Goal: Task Accomplishment & Management: Manage account settings

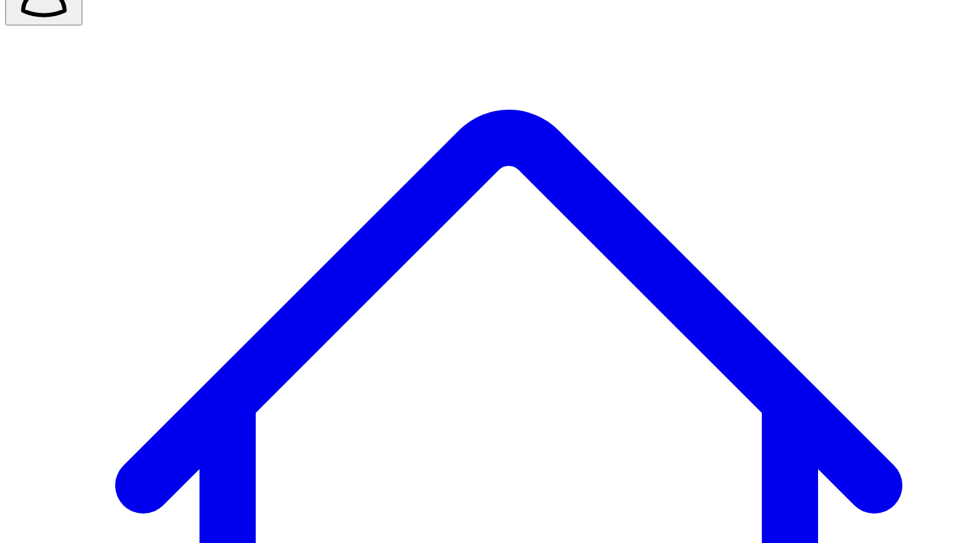
scroll to position [42, 0]
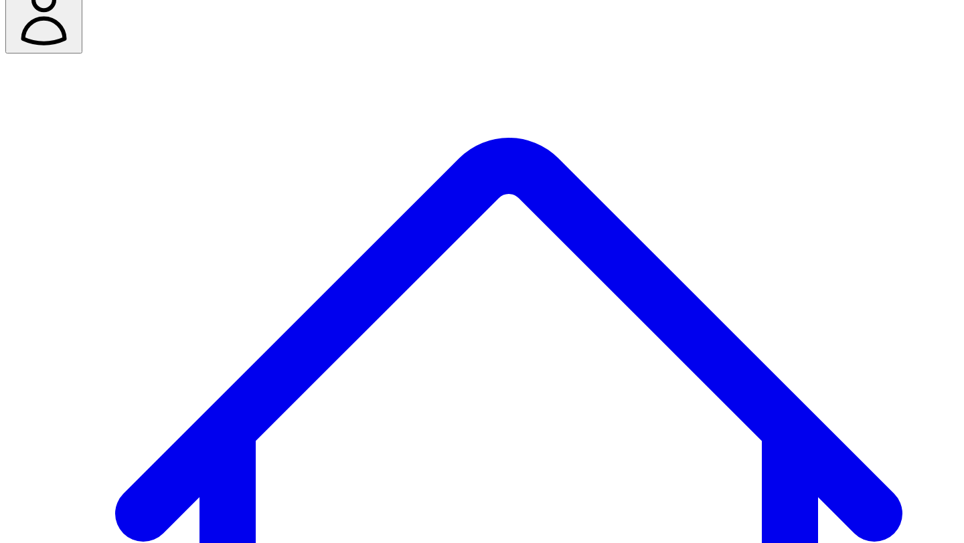
scroll to position [45, 0]
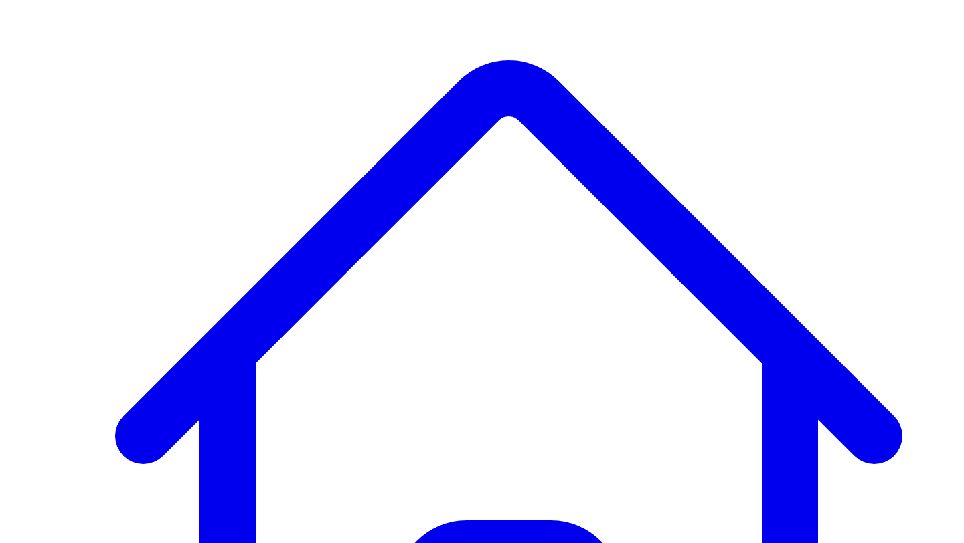
scroll to position [0, 0]
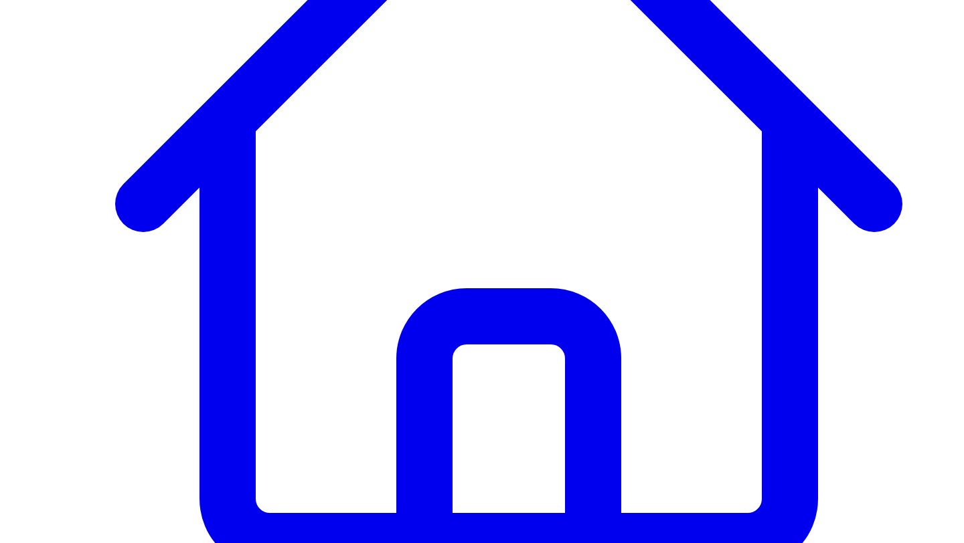
scroll to position [397, 0]
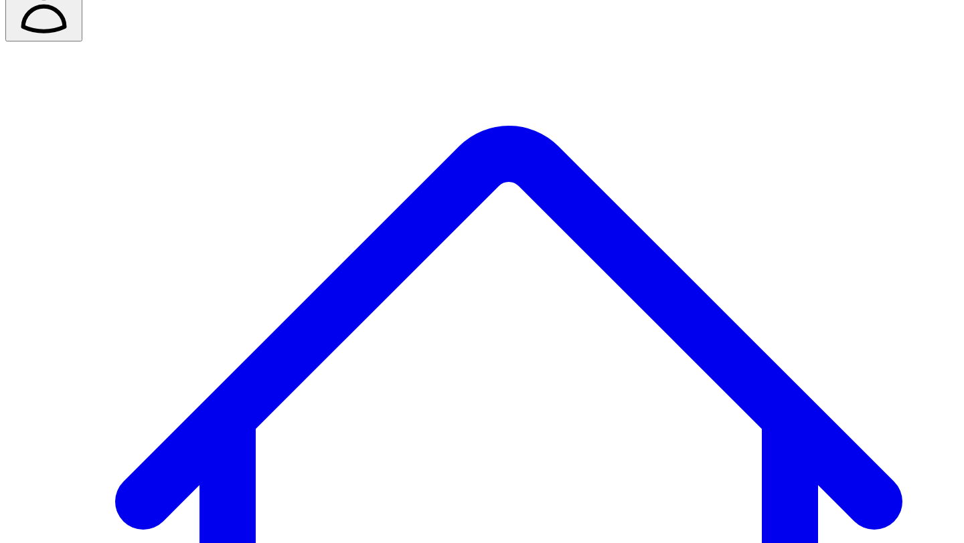
scroll to position [0, 0]
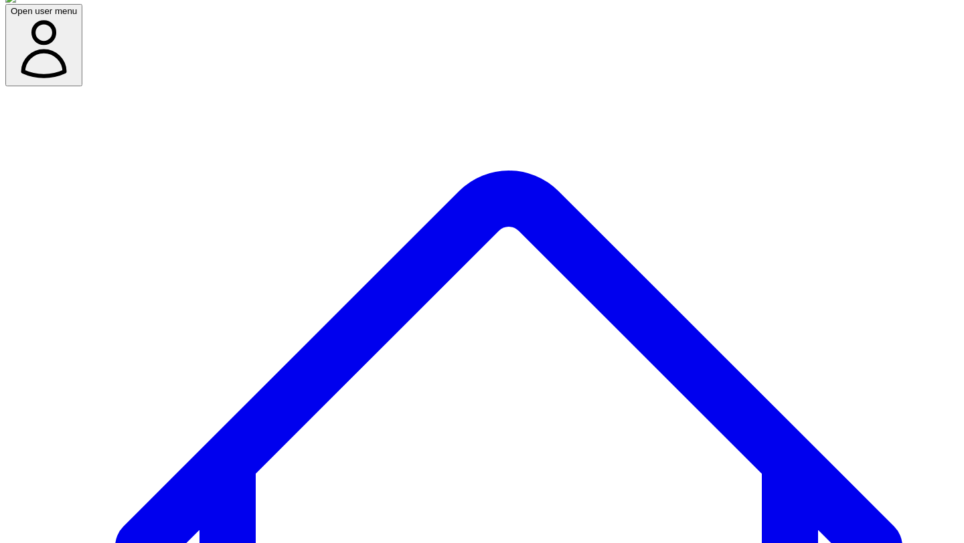
scroll to position [11, 0]
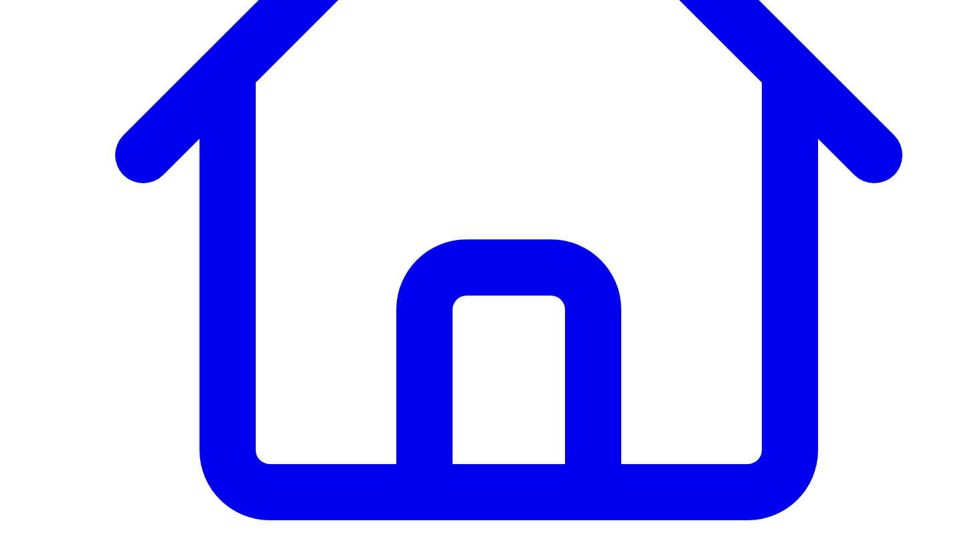
scroll to position [403, 0]
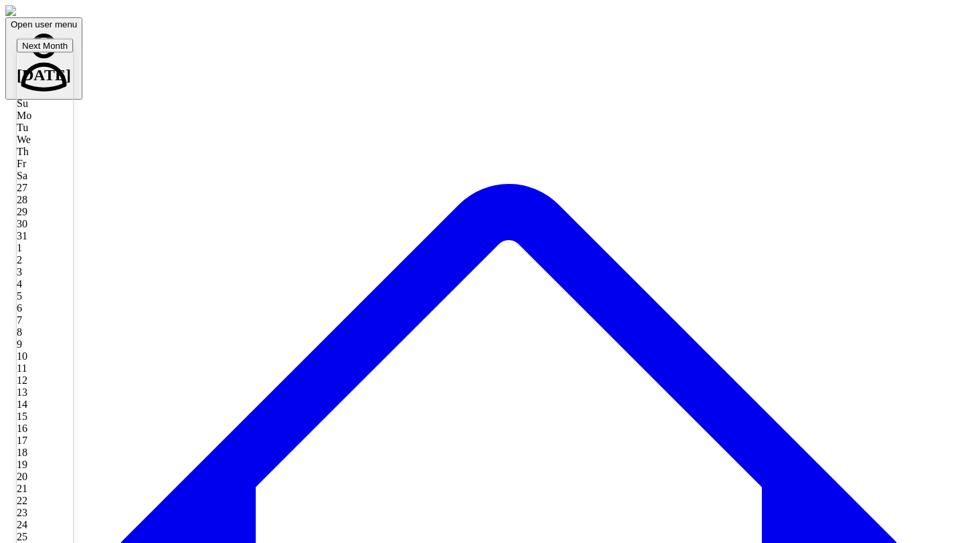
type input "**********"
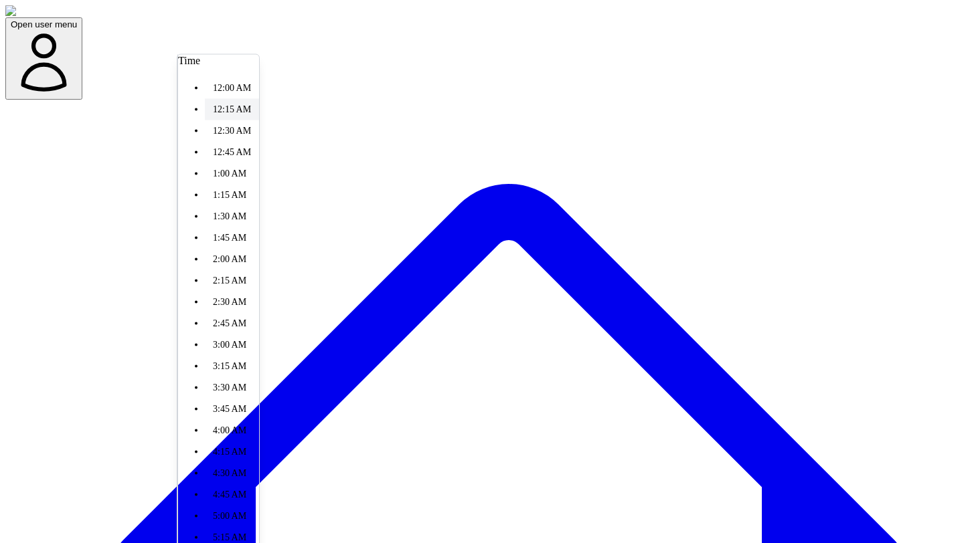
click at [259, 120] on li "12:15 AM" at bounding box center [232, 109] width 54 height 21
type input "********"
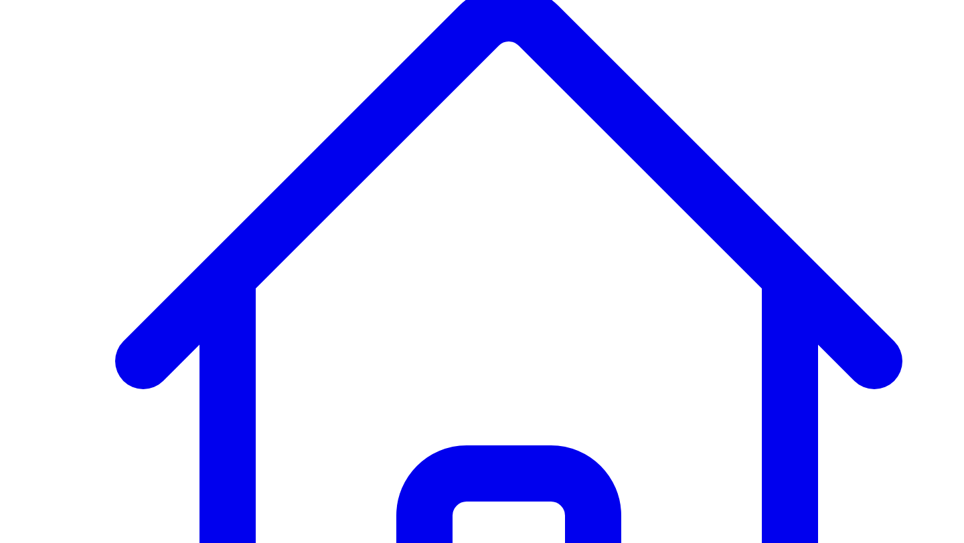
scroll to position [285, 0]
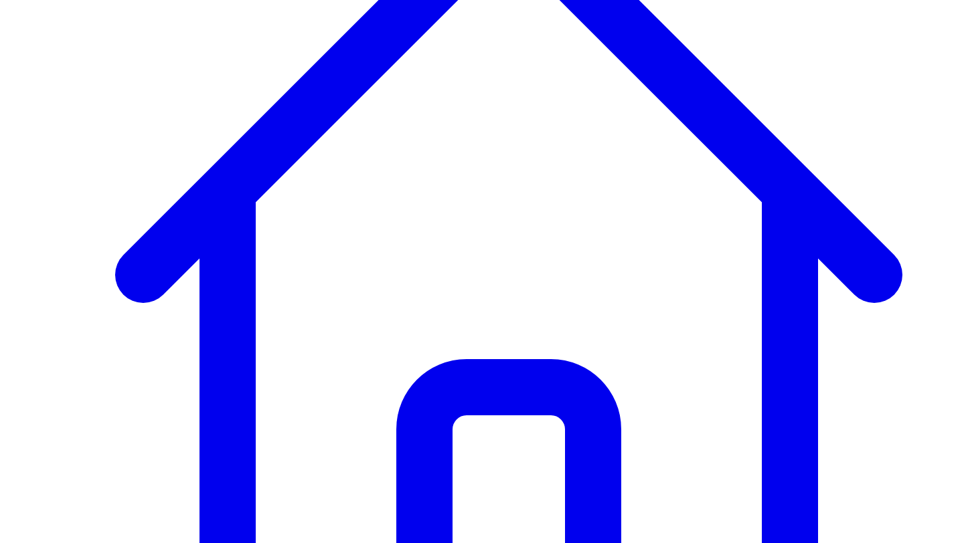
drag, startPoint x: 786, startPoint y: 424, endPoint x: 862, endPoint y: 391, distance: 82.8
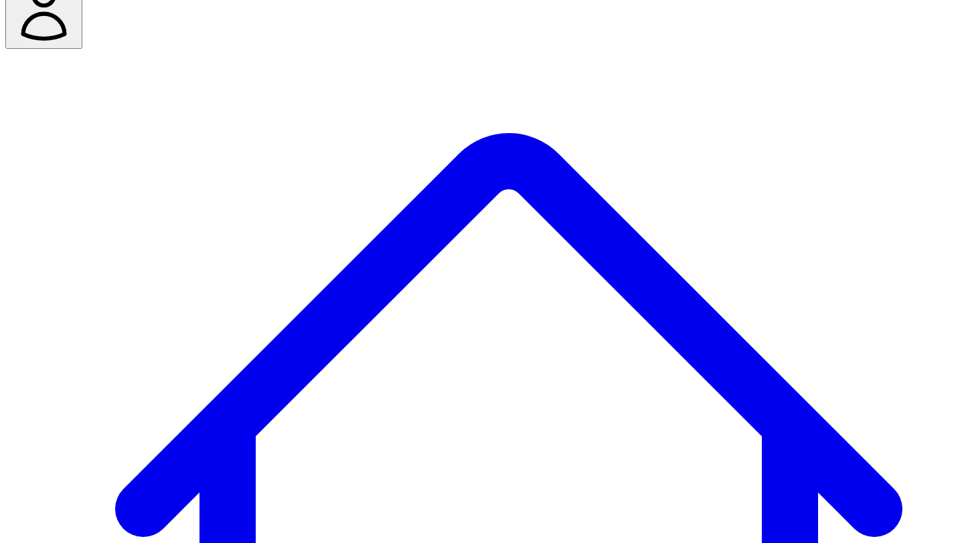
scroll to position [51, 0]
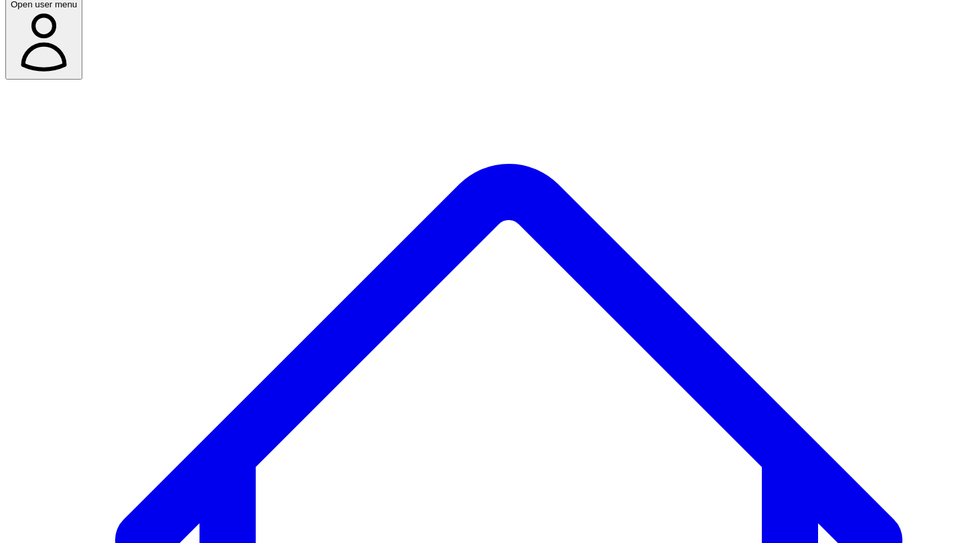
scroll to position [0, 0]
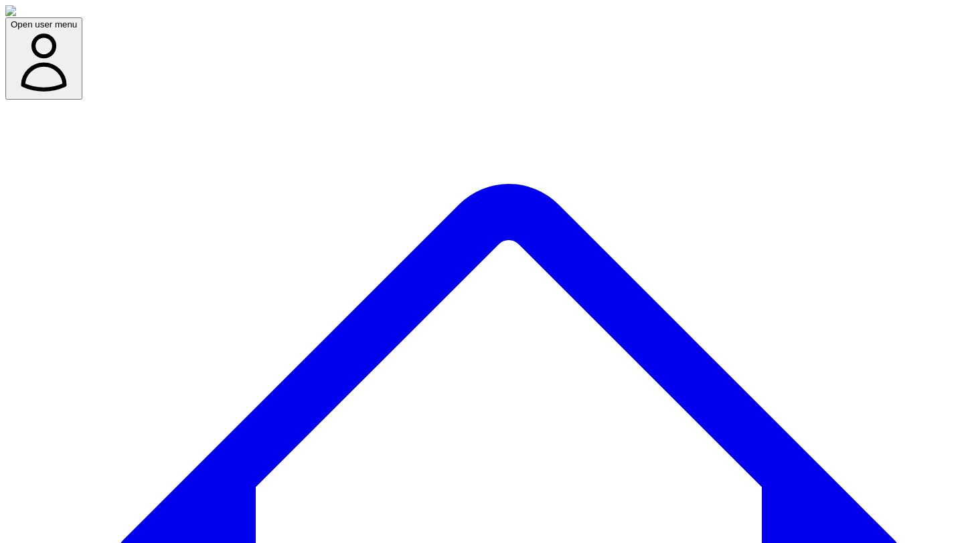
type input "*****"
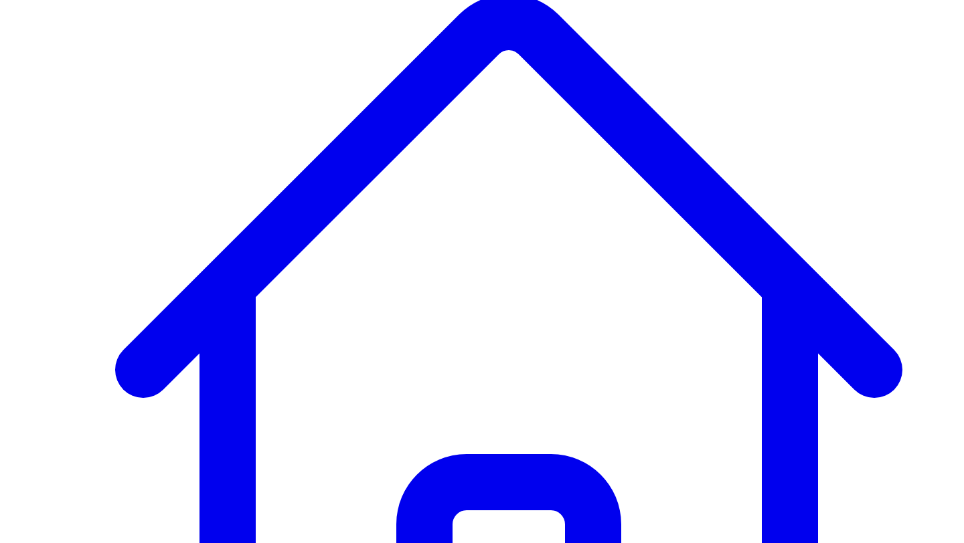
scroll to position [285, 0]
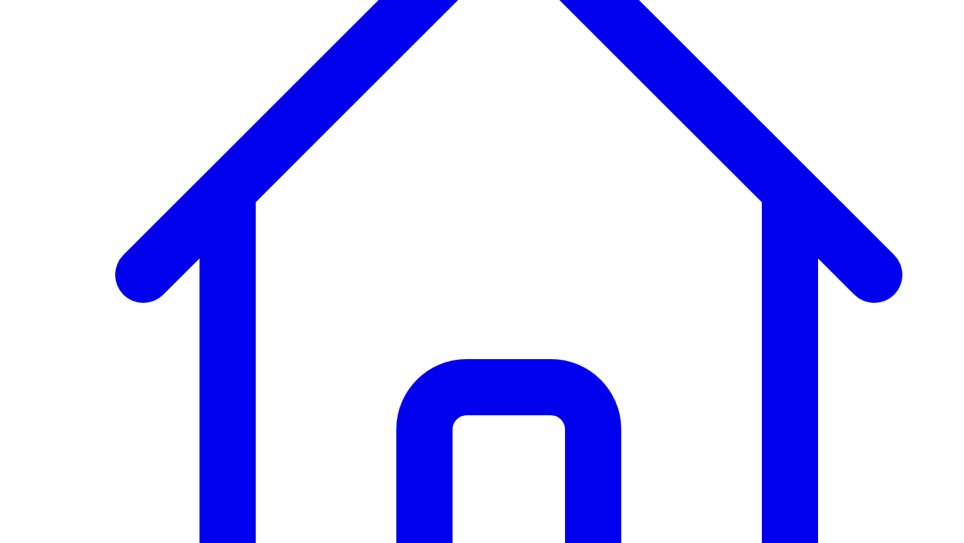
drag, startPoint x: 782, startPoint y: 426, endPoint x: 848, endPoint y: 423, distance: 66.3
drag, startPoint x: 858, startPoint y: 442, endPoint x: 778, endPoint y: 448, distance: 81.1
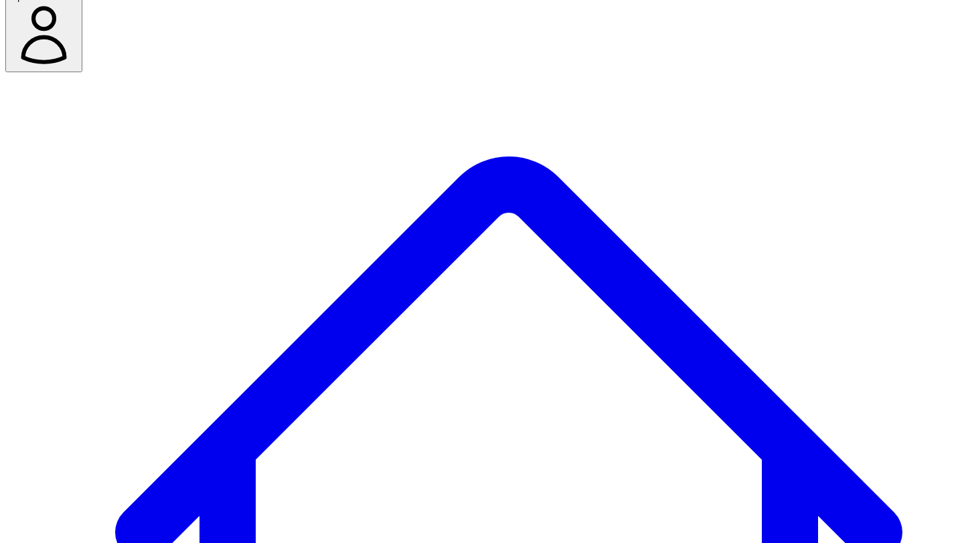
scroll to position [0, 0]
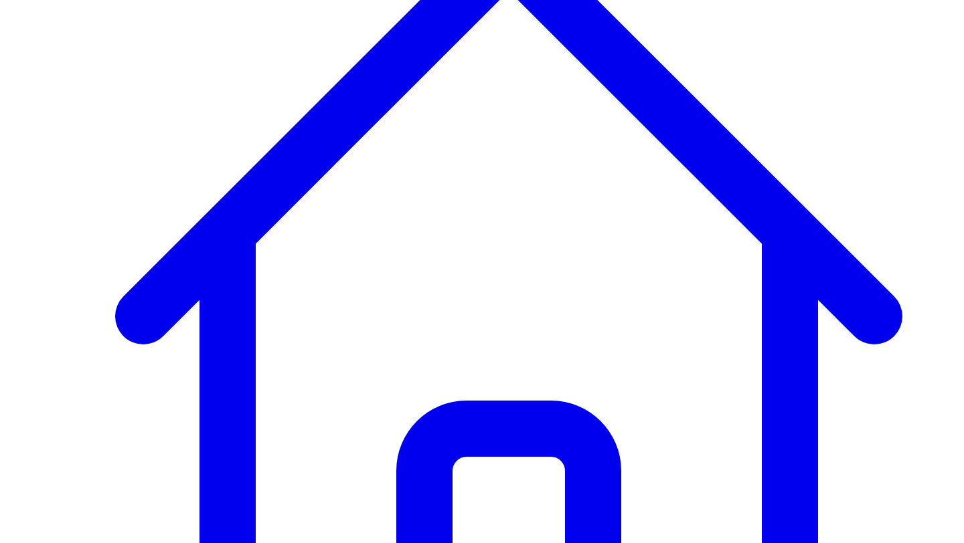
scroll to position [285, 0]
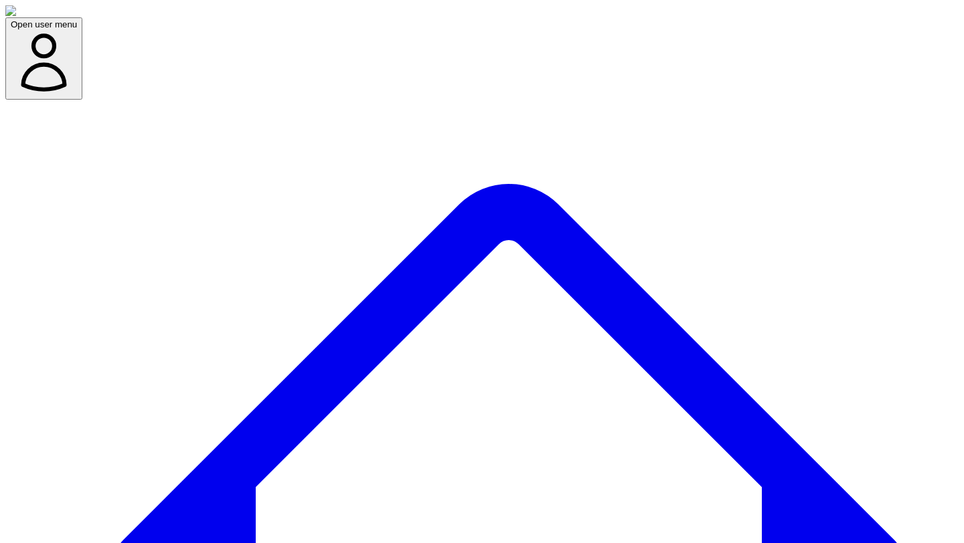
type input "******"
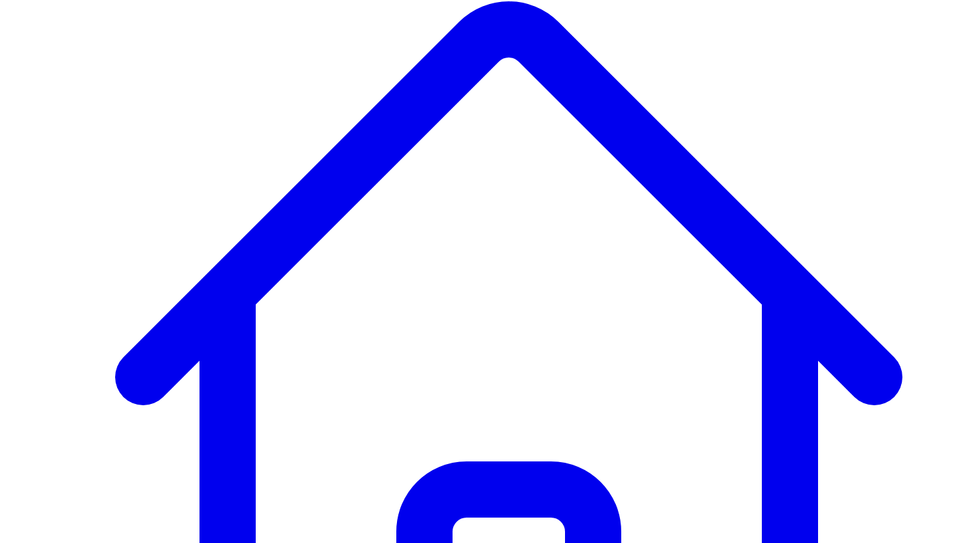
scroll to position [285, 0]
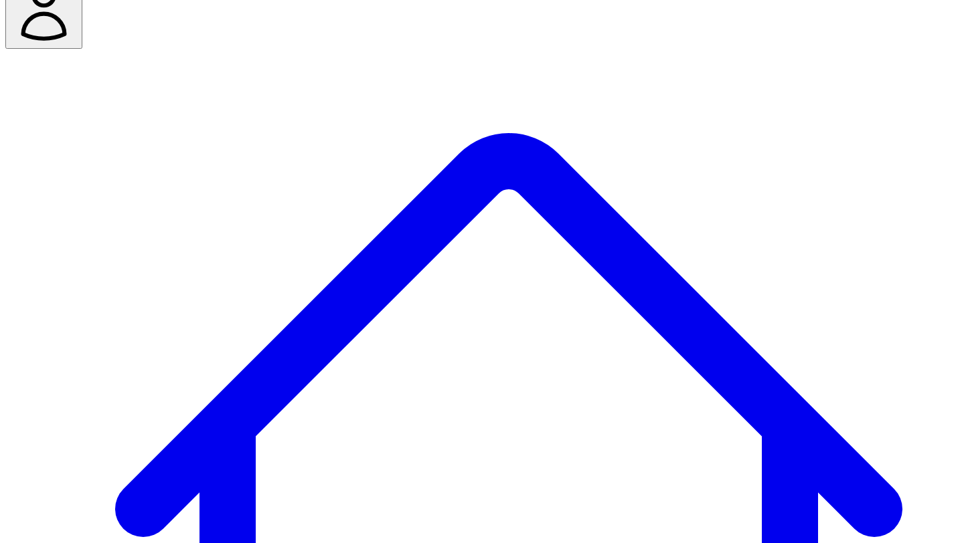
scroll to position [51, 0]
type input "******"
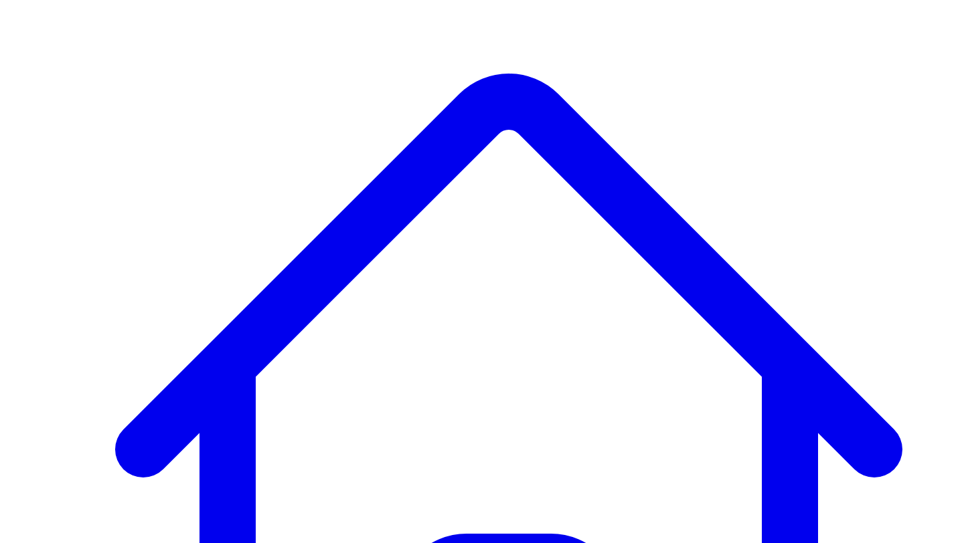
scroll to position [0, 0]
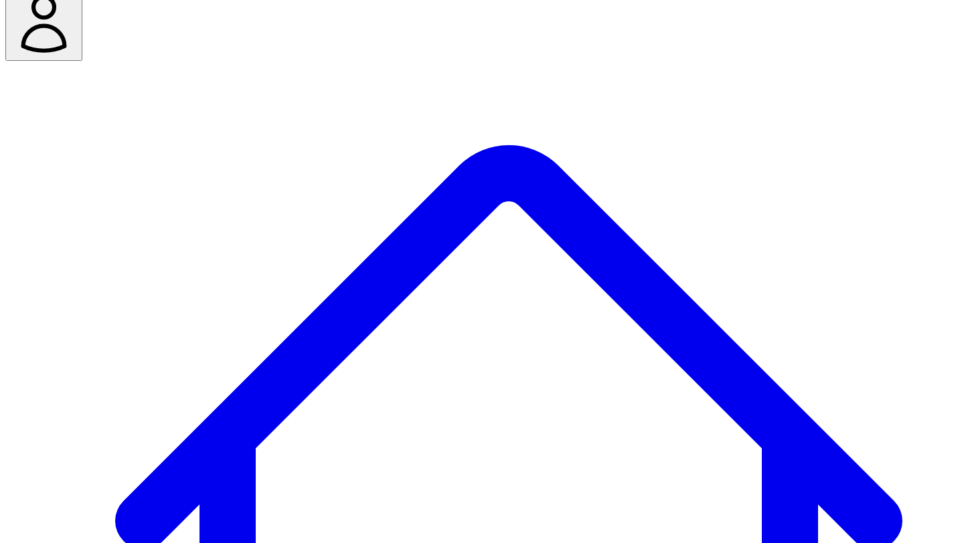
scroll to position [64, 0]
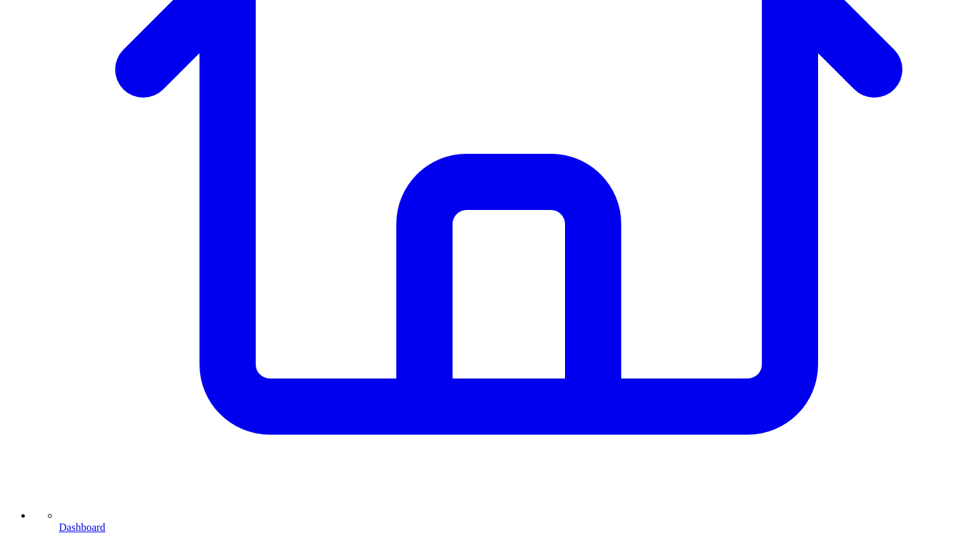
scroll to position [523, 0]
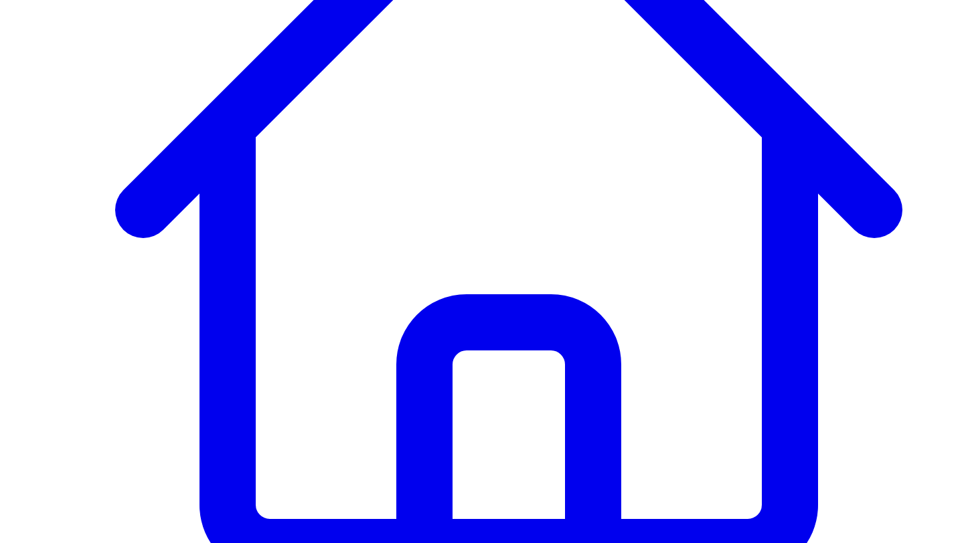
scroll to position [253, 0]
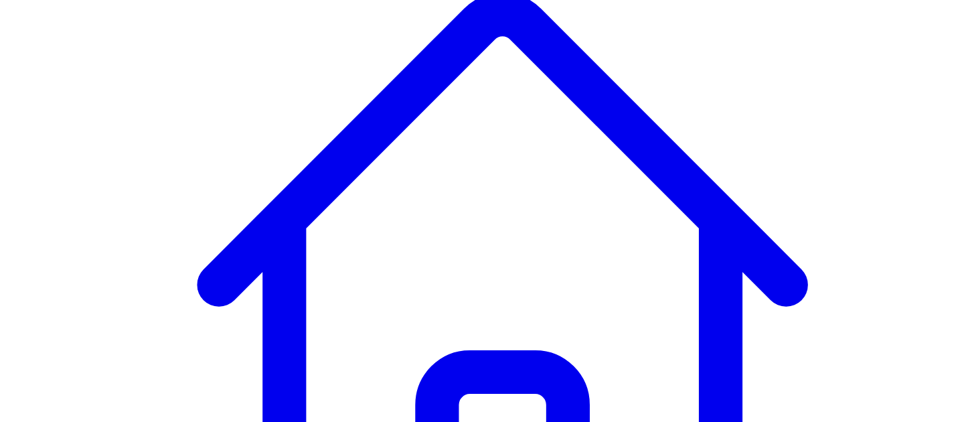
scroll to position [285, 0]
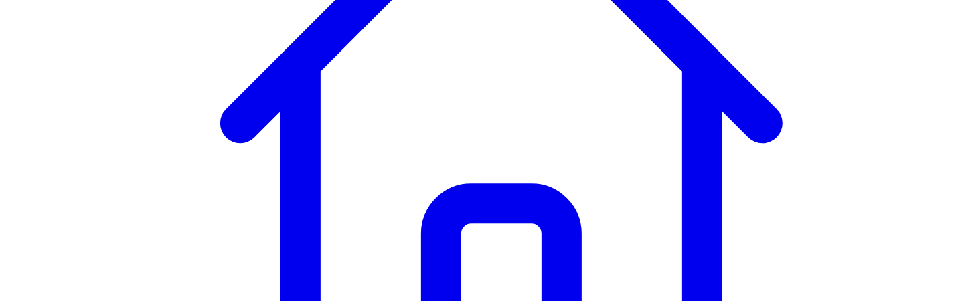
scroll to position [407, 0]
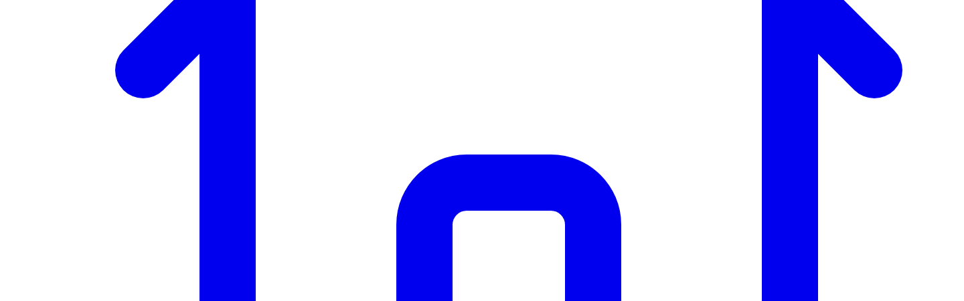
scroll to position [527, 0]
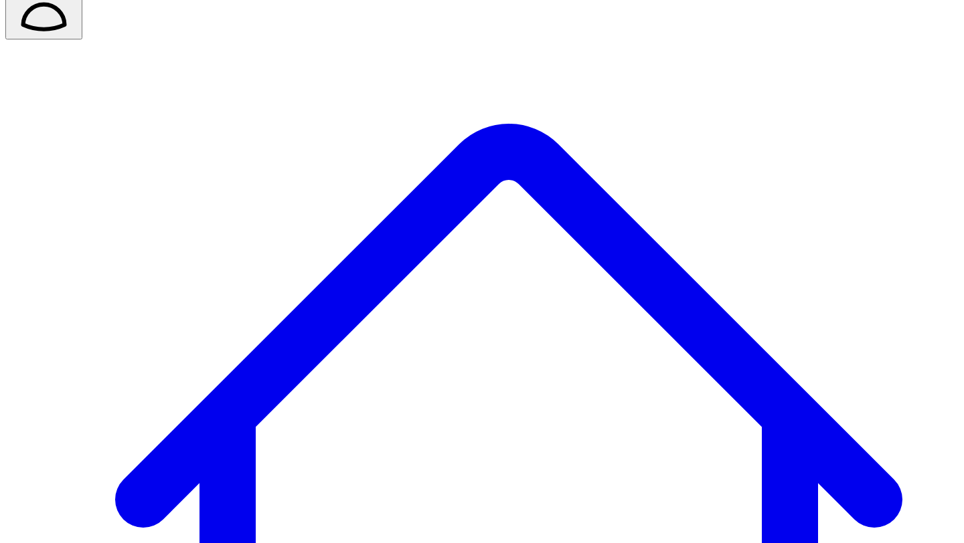
scroll to position [0, 0]
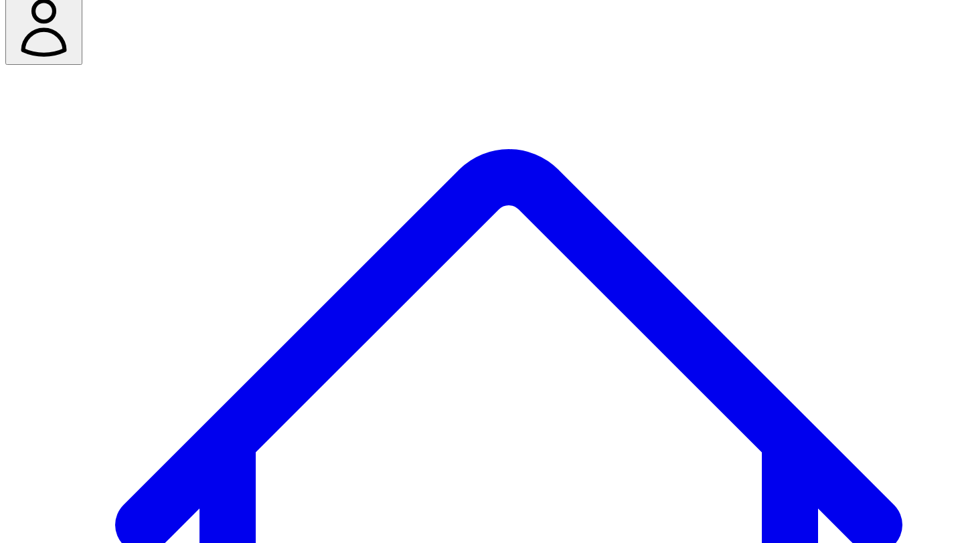
scroll to position [46, 0]
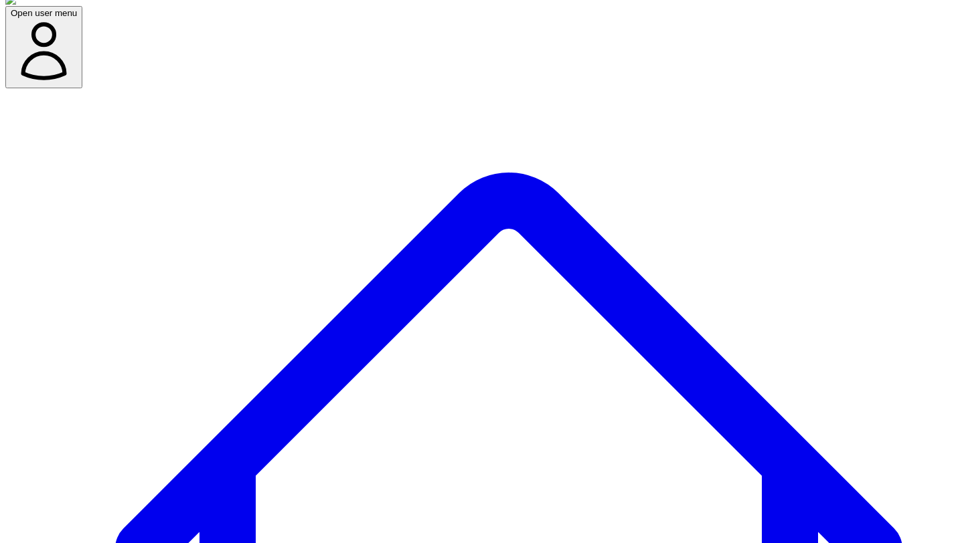
scroll to position [11, 0]
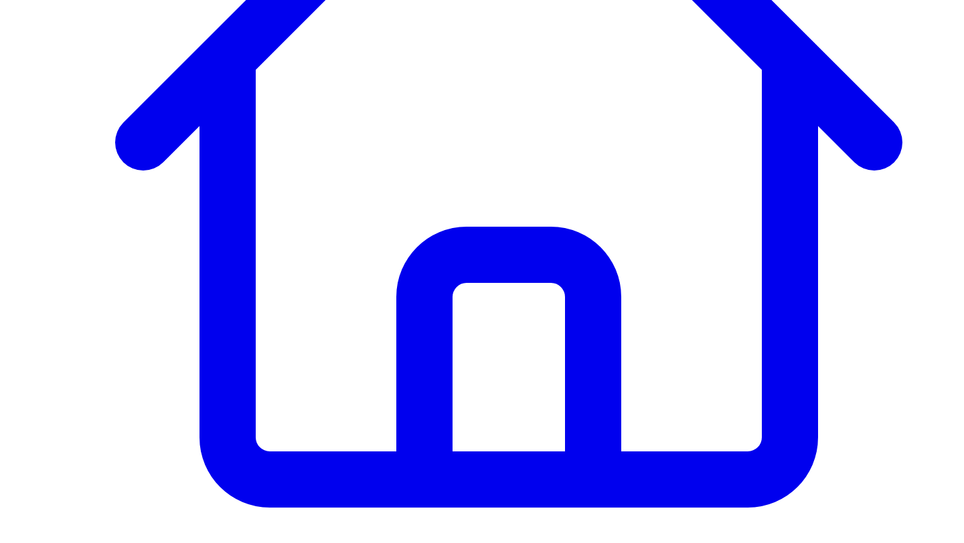
scroll to position [126, 0]
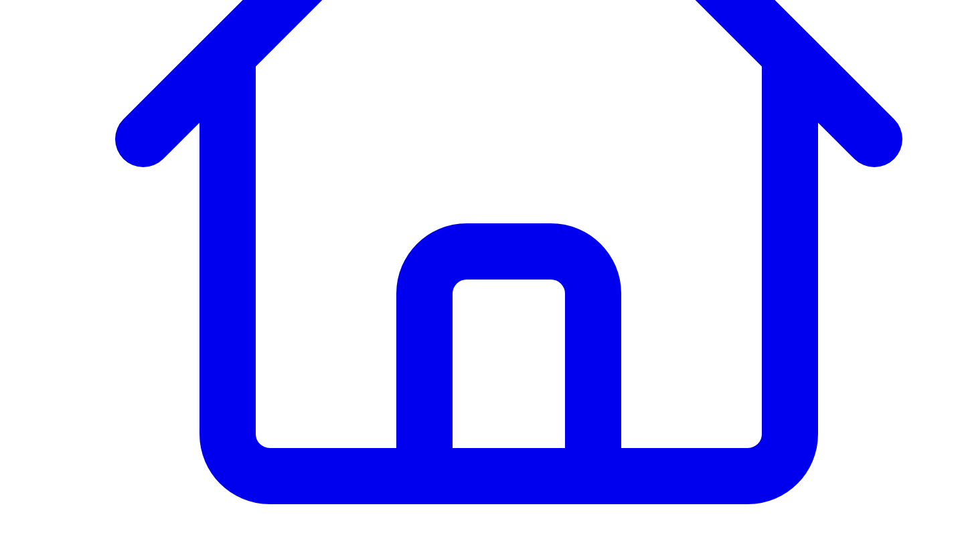
scroll to position [428, 0]
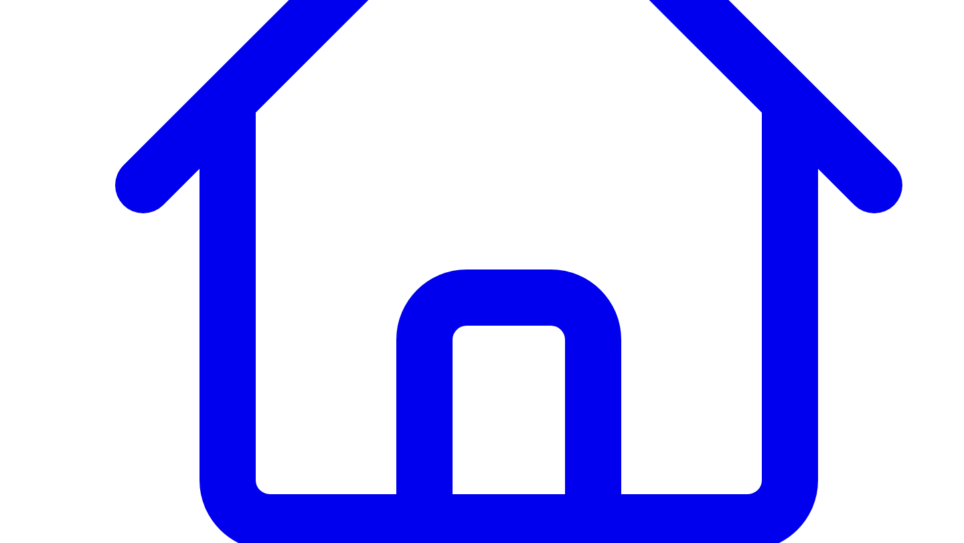
scroll to position [0, 0]
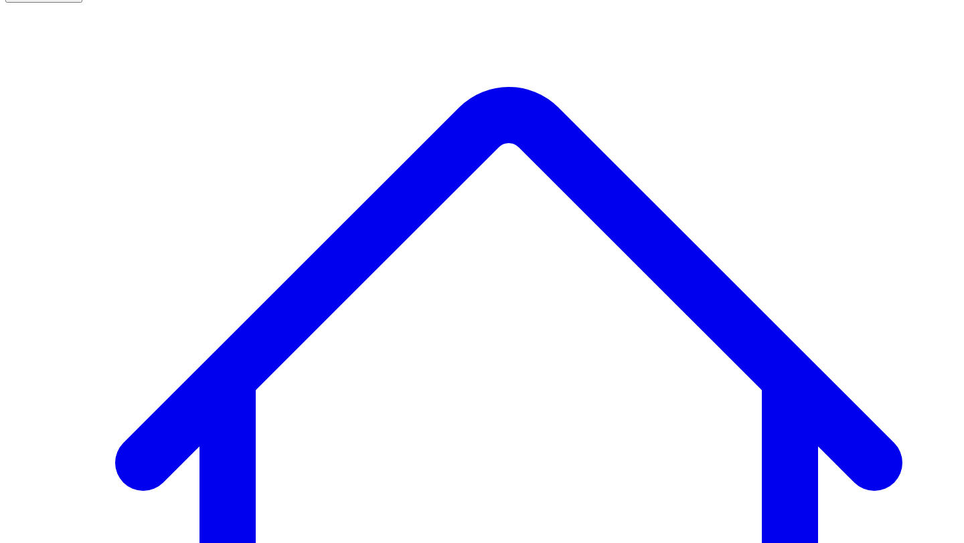
scroll to position [88, 0]
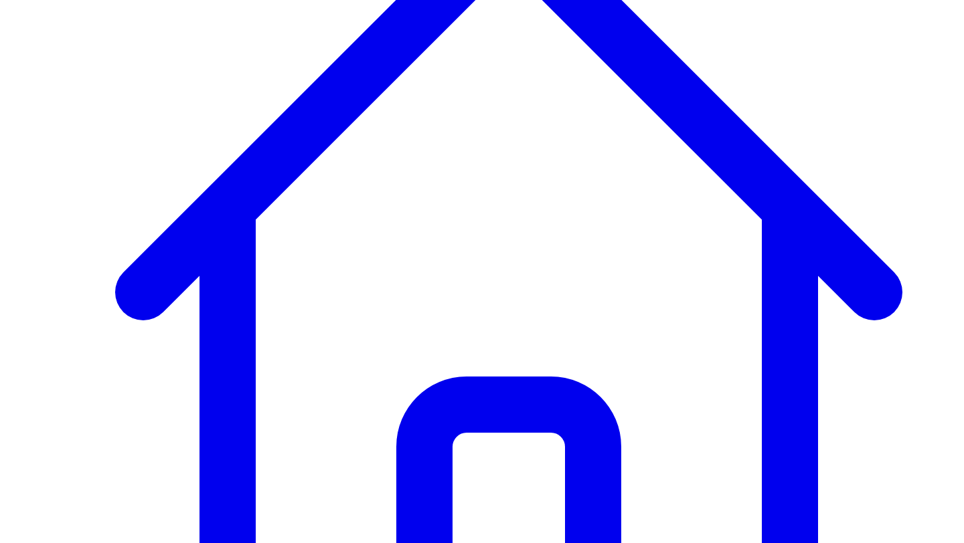
scroll to position [285, 0]
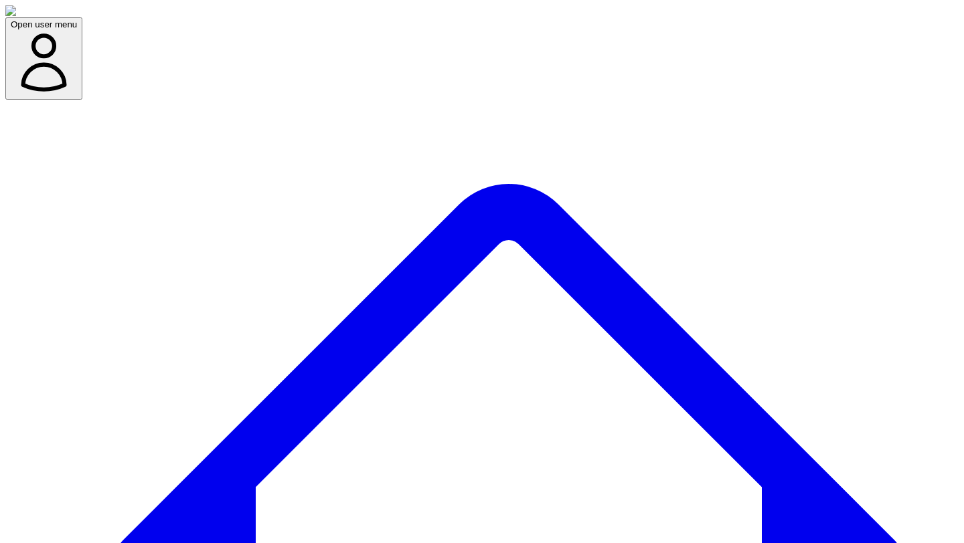
type input "****"
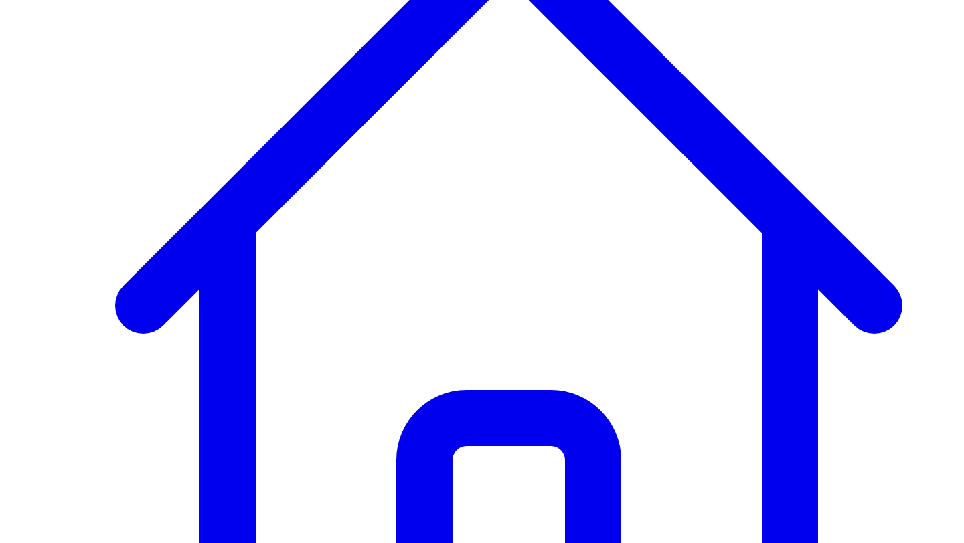
scroll to position [285, 0]
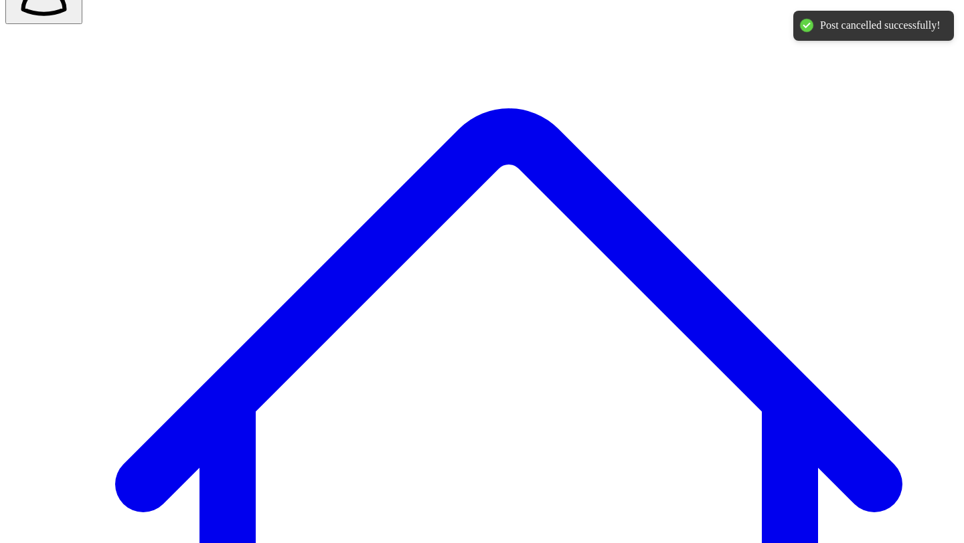
scroll to position [44, 0]
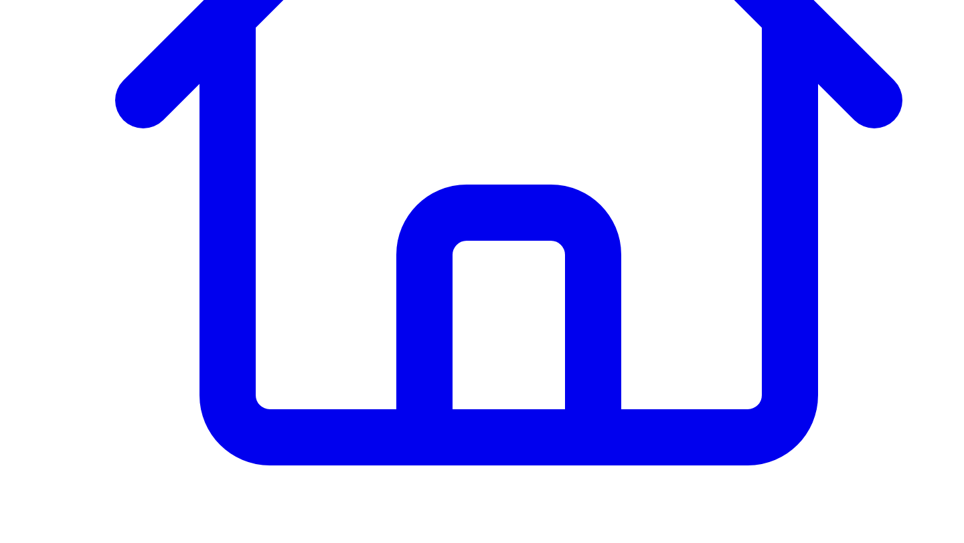
scroll to position [573, 0]
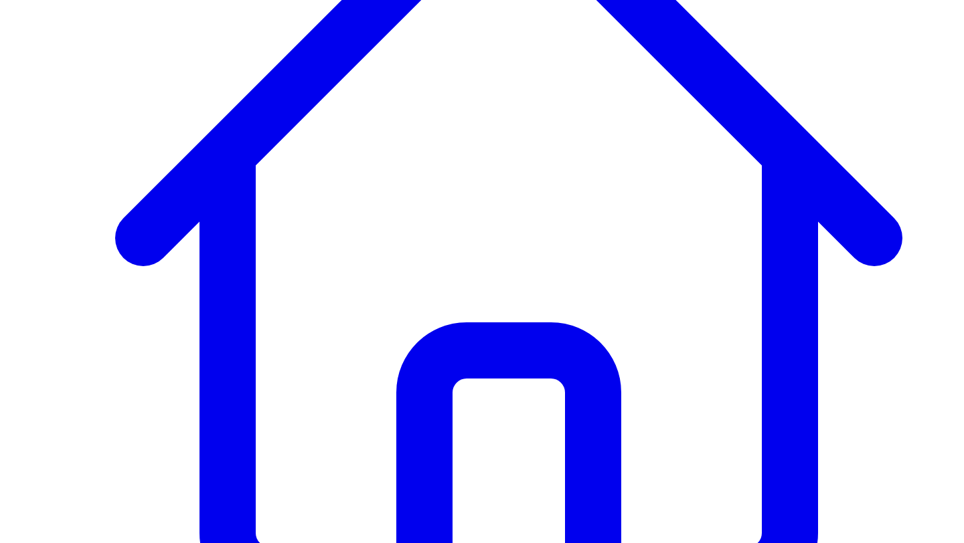
scroll to position [349, 0]
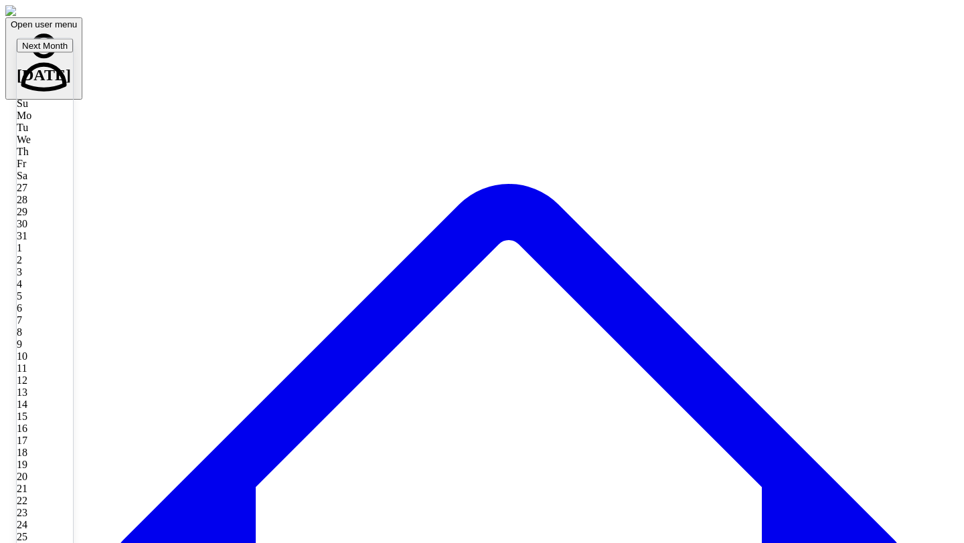
type input "**********"
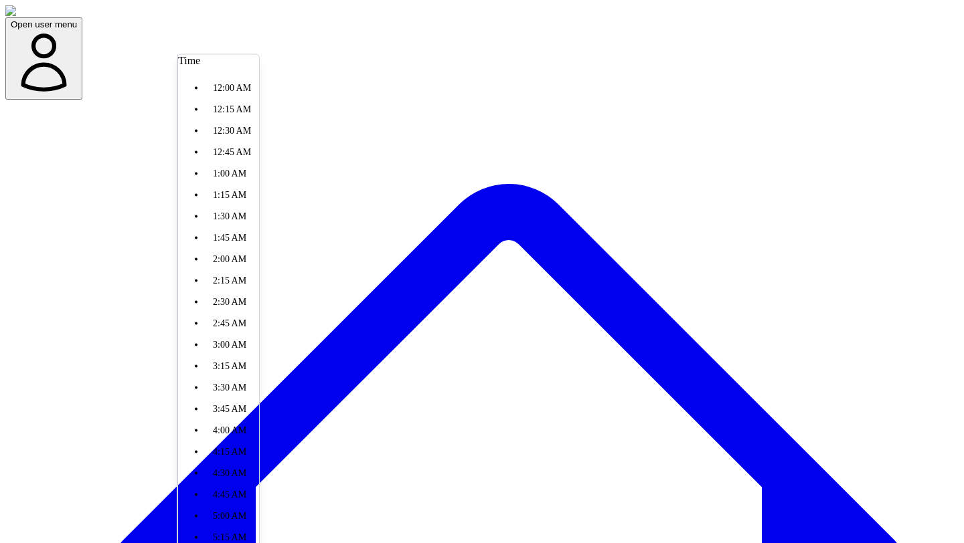
scroll to position [20, 0]
click at [259, 206] on li "1:15 AM" at bounding box center [232, 195] width 54 height 21
type input "*******"
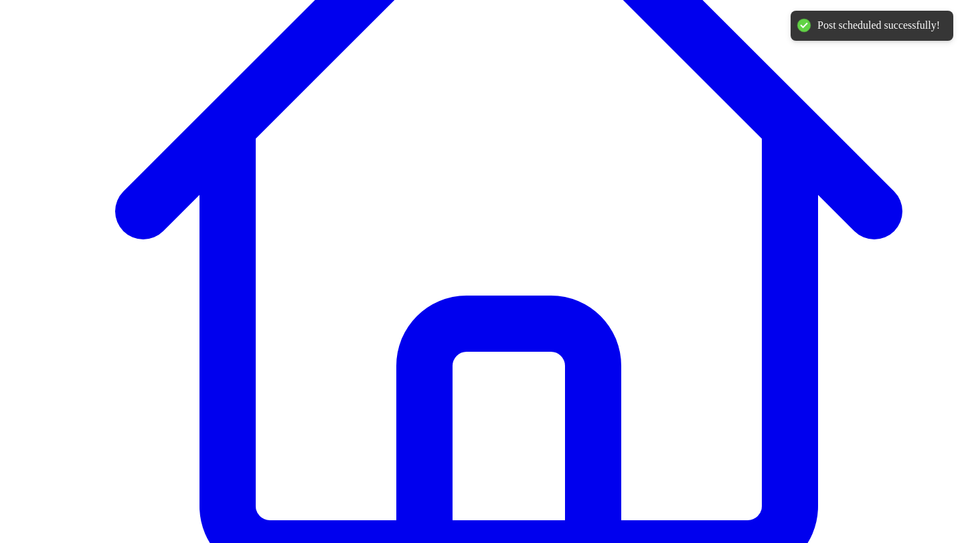
scroll to position [348, 0]
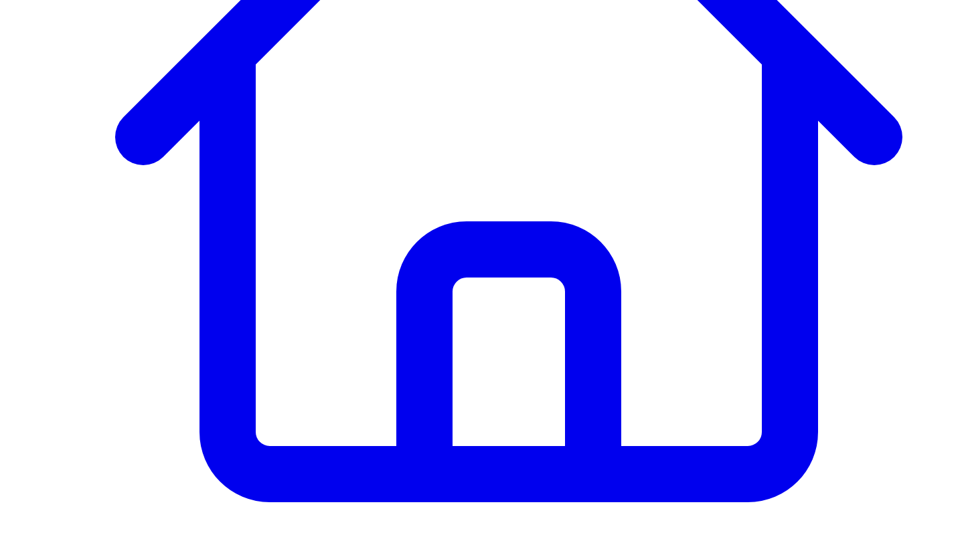
scroll to position [428, 0]
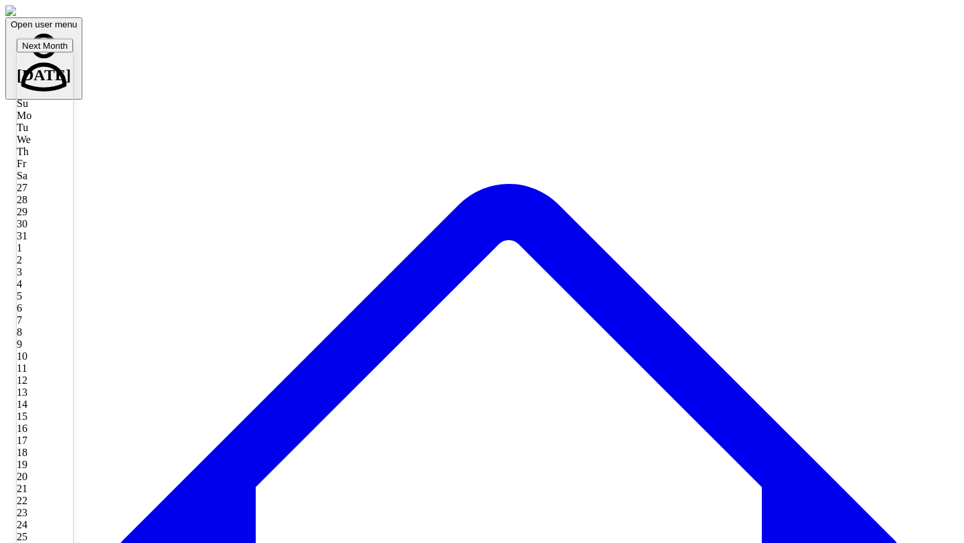
type input "**********"
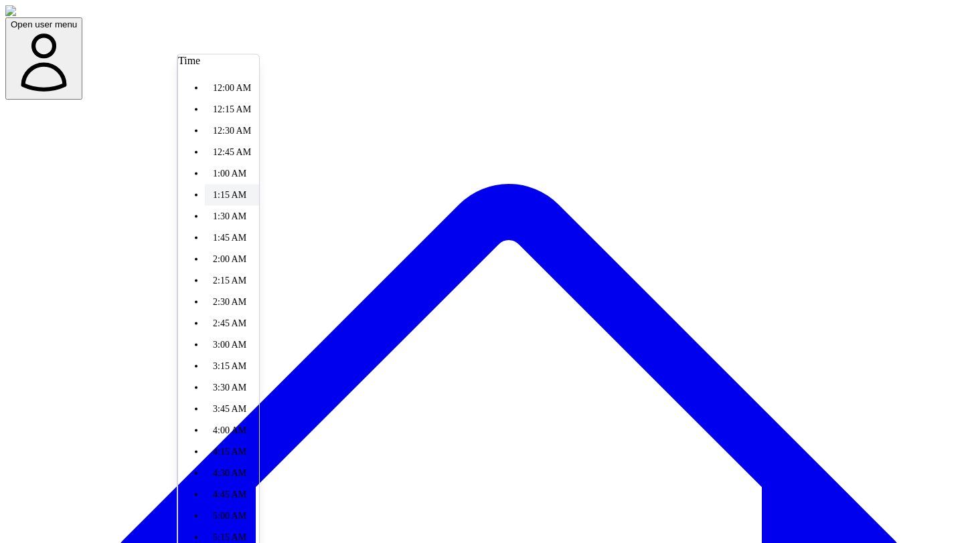
scroll to position [346, 0]
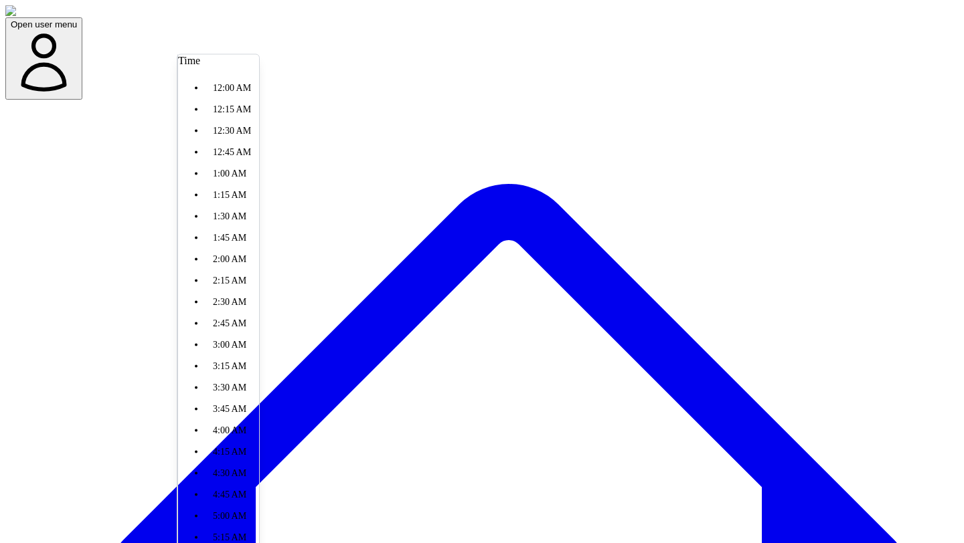
scroll to position [666, 0]
type input "*******"
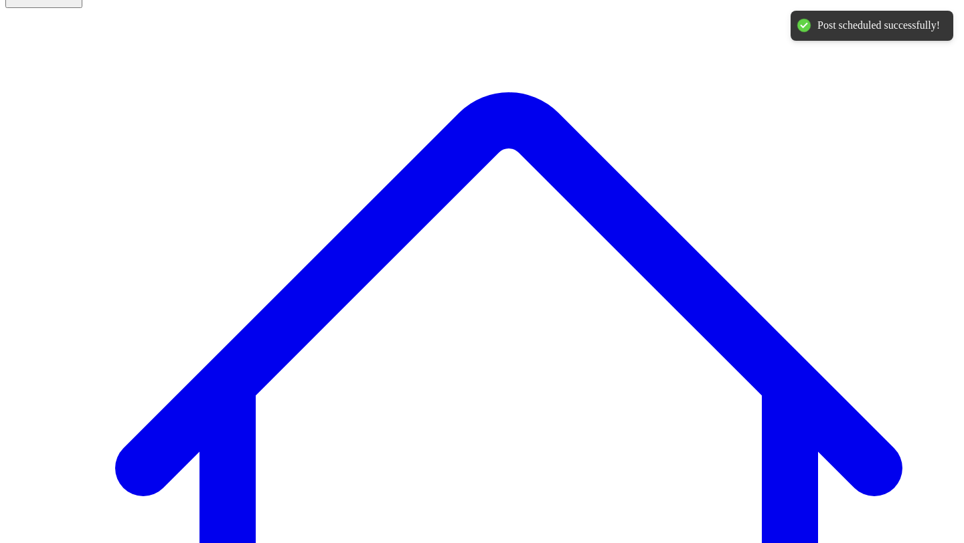
scroll to position [0, 0]
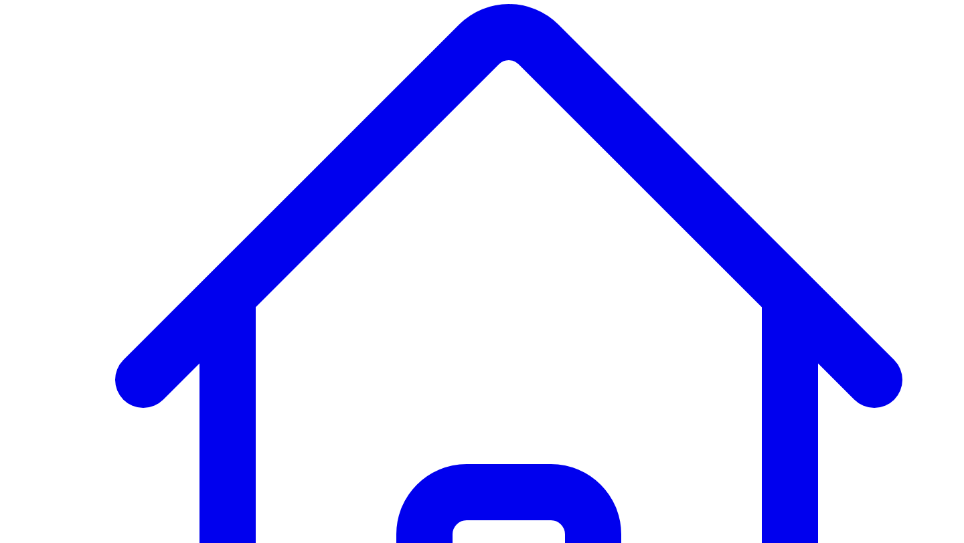
scroll to position [274, 0]
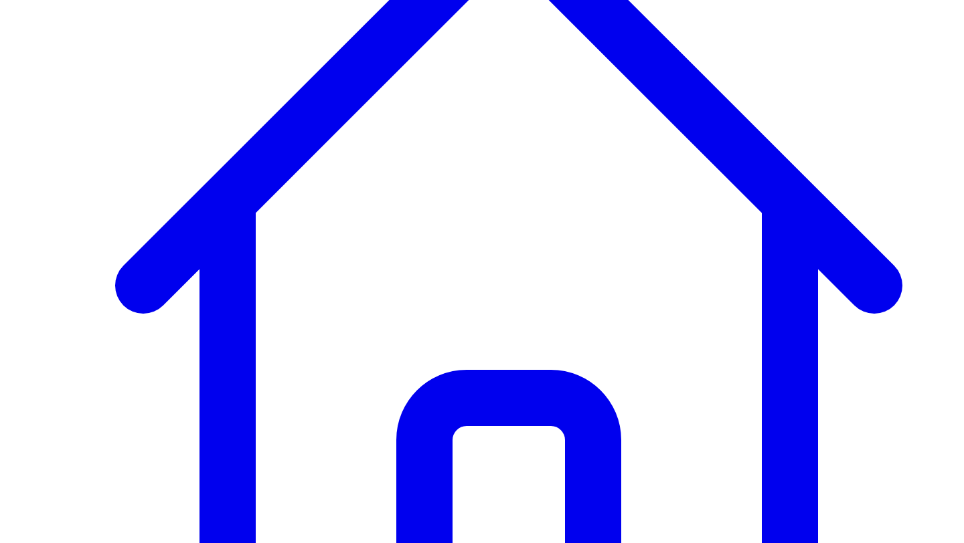
drag, startPoint x: 790, startPoint y: 447, endPoint x: 861, endPoint y: 442, distance: 71.1
drag, startPoint x: 861, startPoint y: 442, endPoint x: 780, endPoint y: 448, distance: 81.1
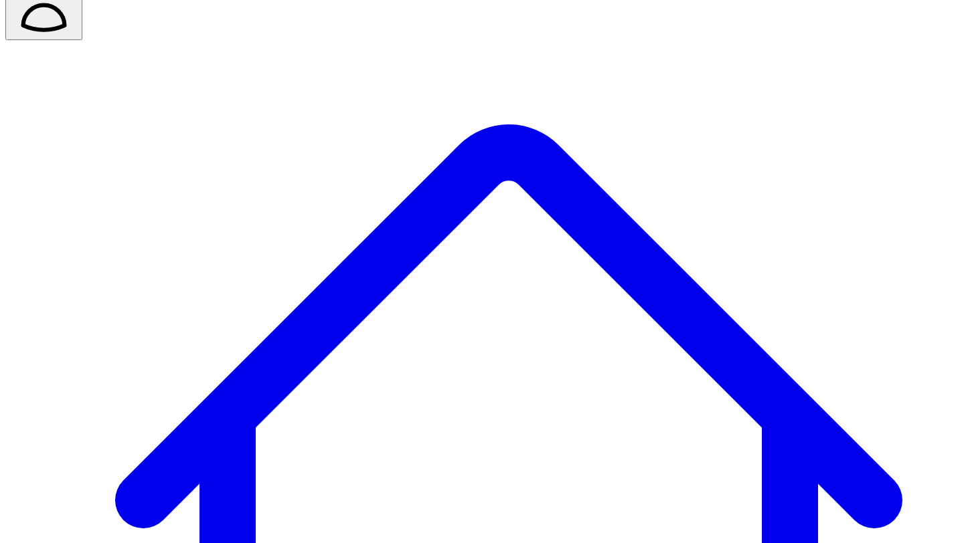
scroll to position [0, 0]
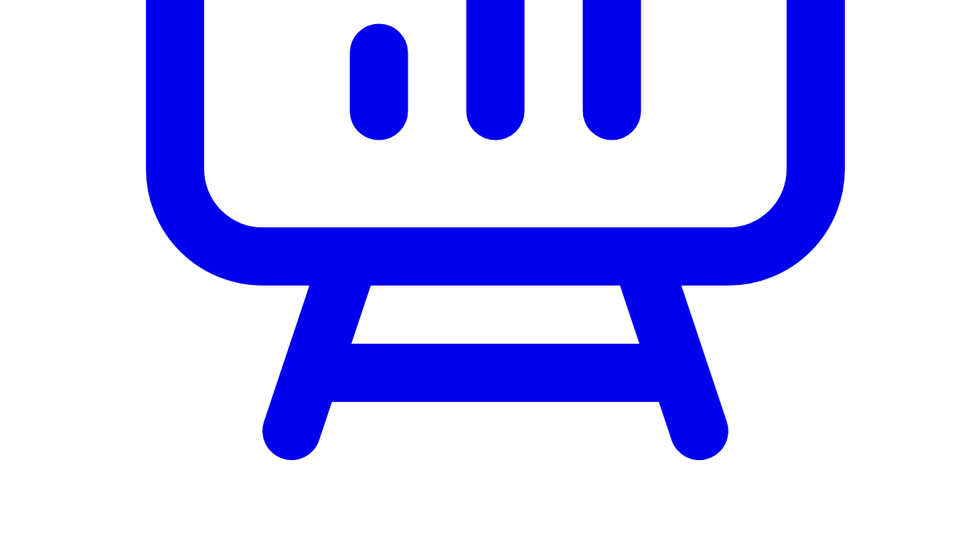
scroll to position [4595, 0]
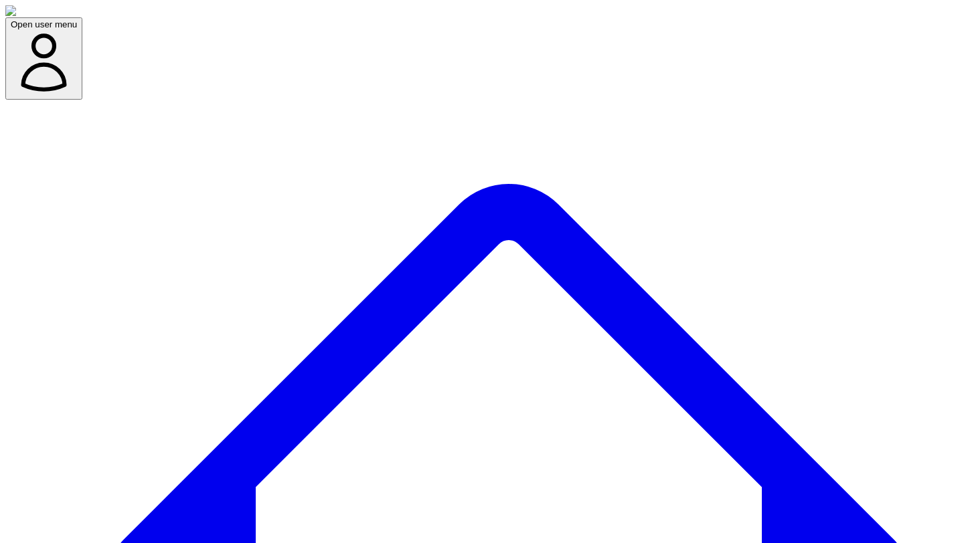
type input "******"
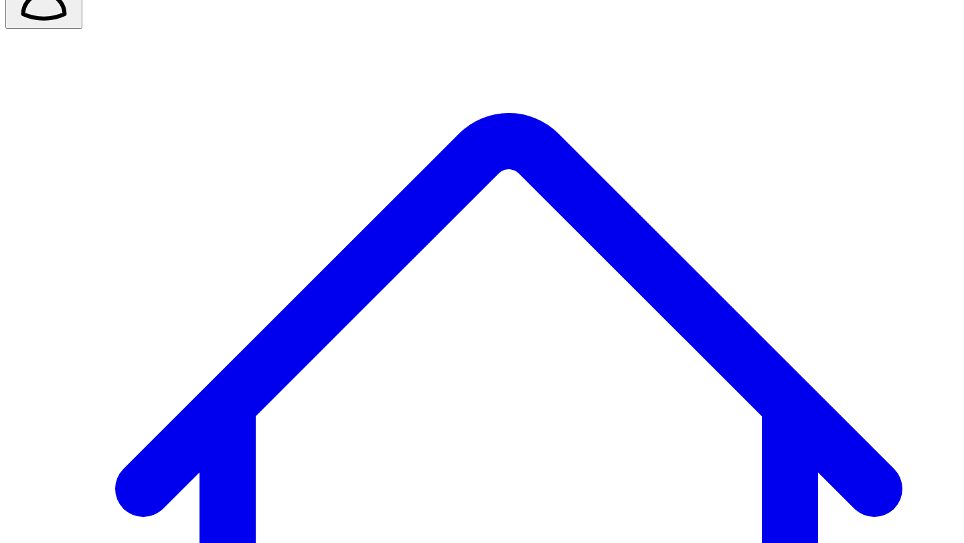
scroll to position [78, 0]
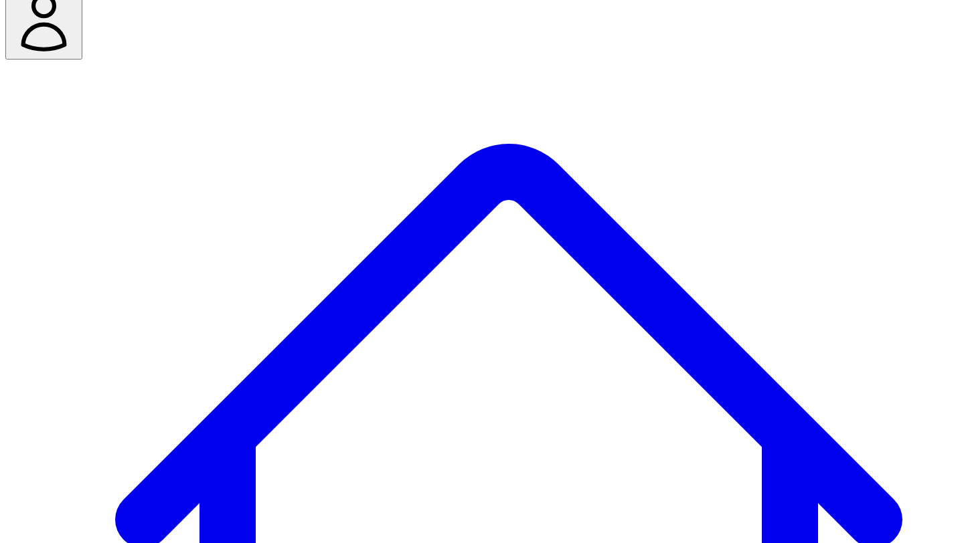
scroll to position [39, 0]
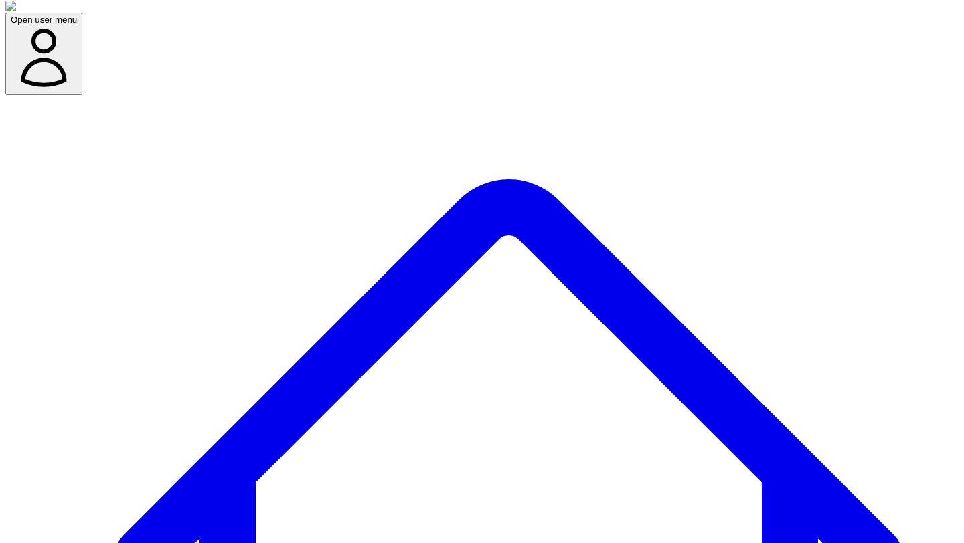
scroll to position [3, 0]
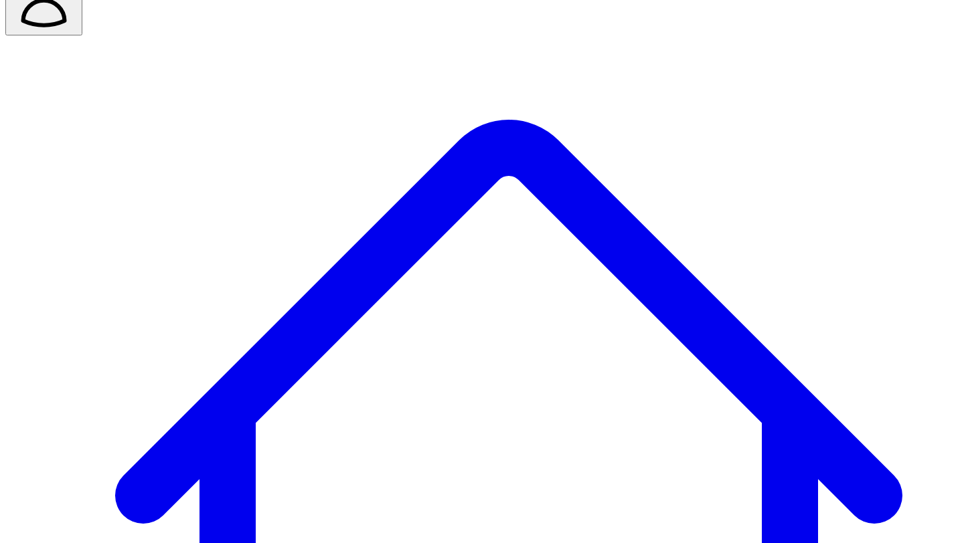
scroll to position [0, 0]
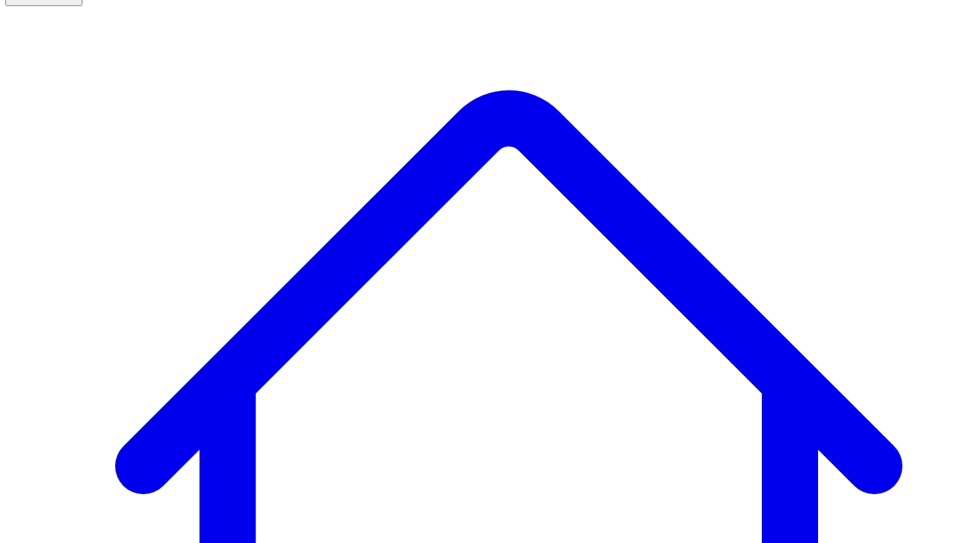
scroll to position [93, 0]
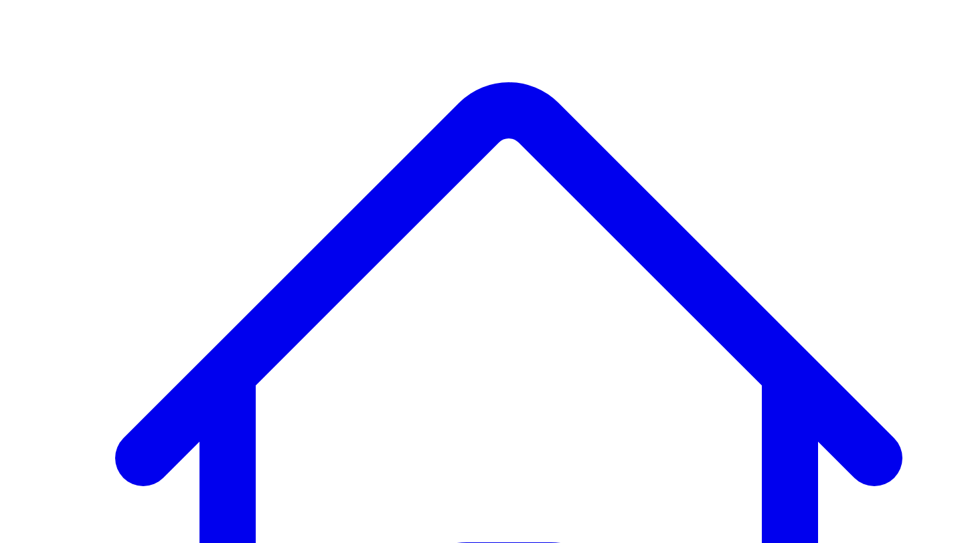
scroll to position [97, 0]
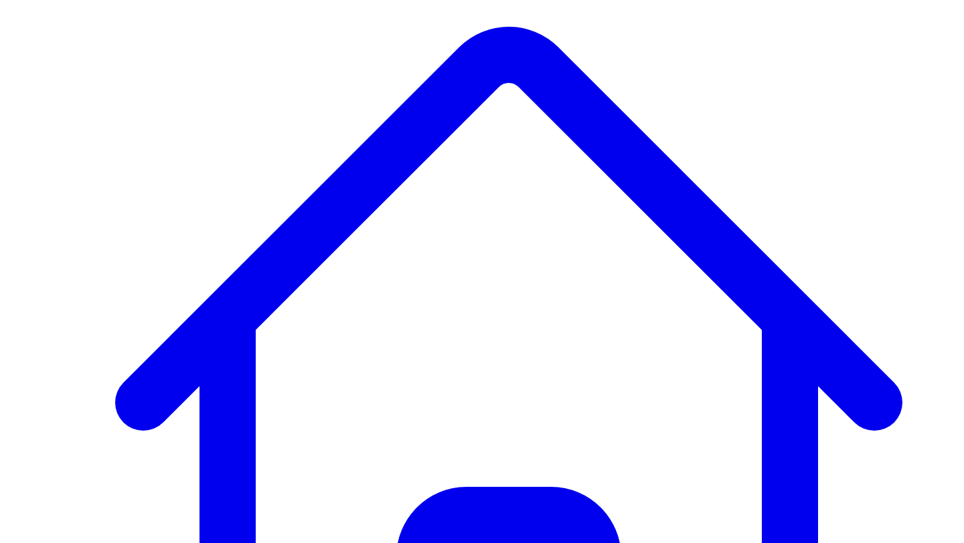
scroll to position [0, 0]
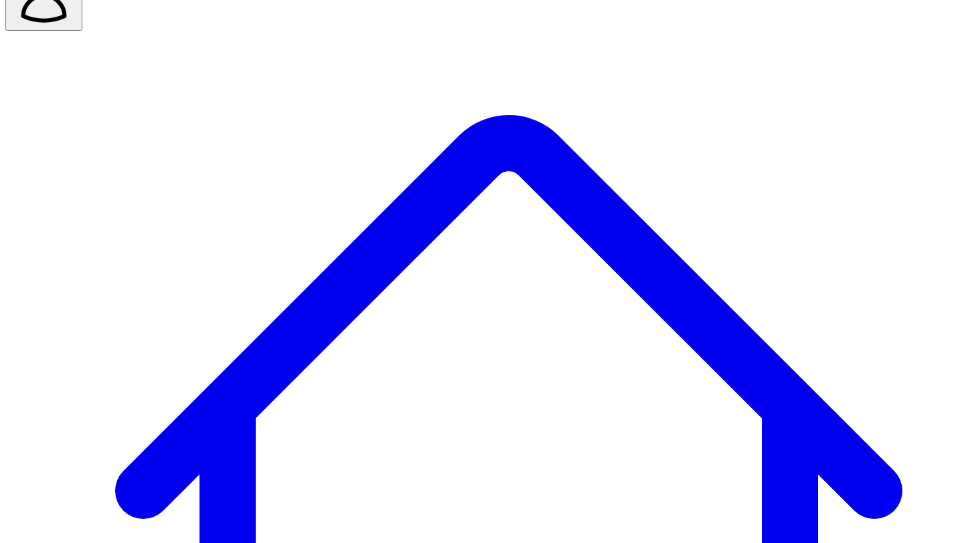
scroll to position [48, 0]
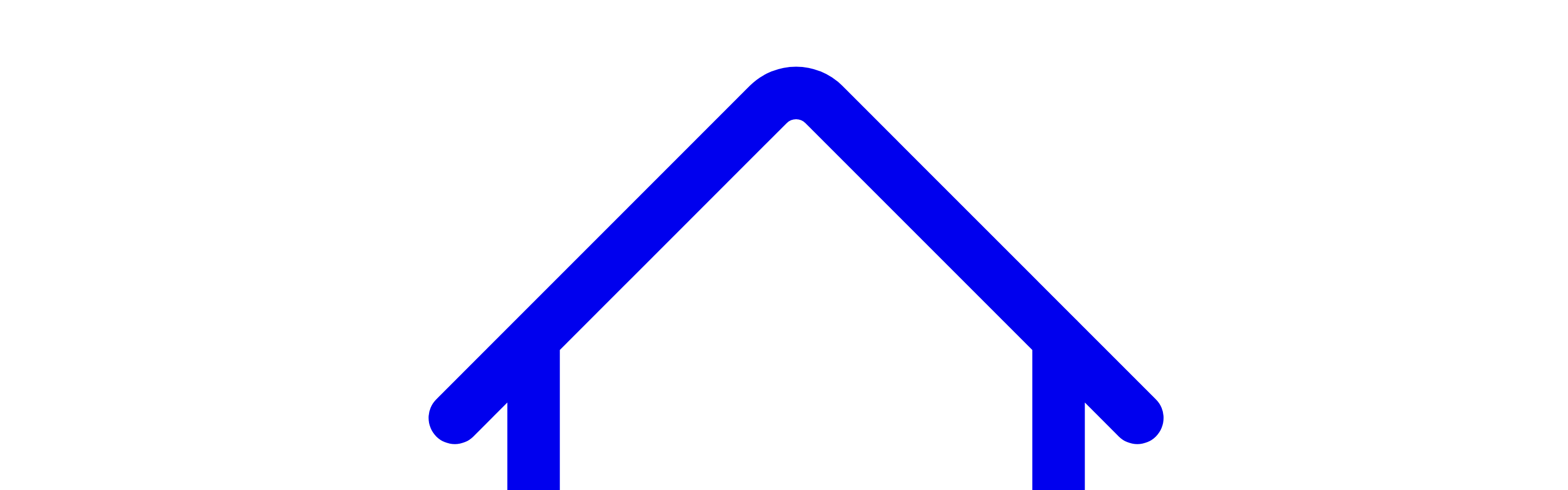
scroll to position [113, 0]
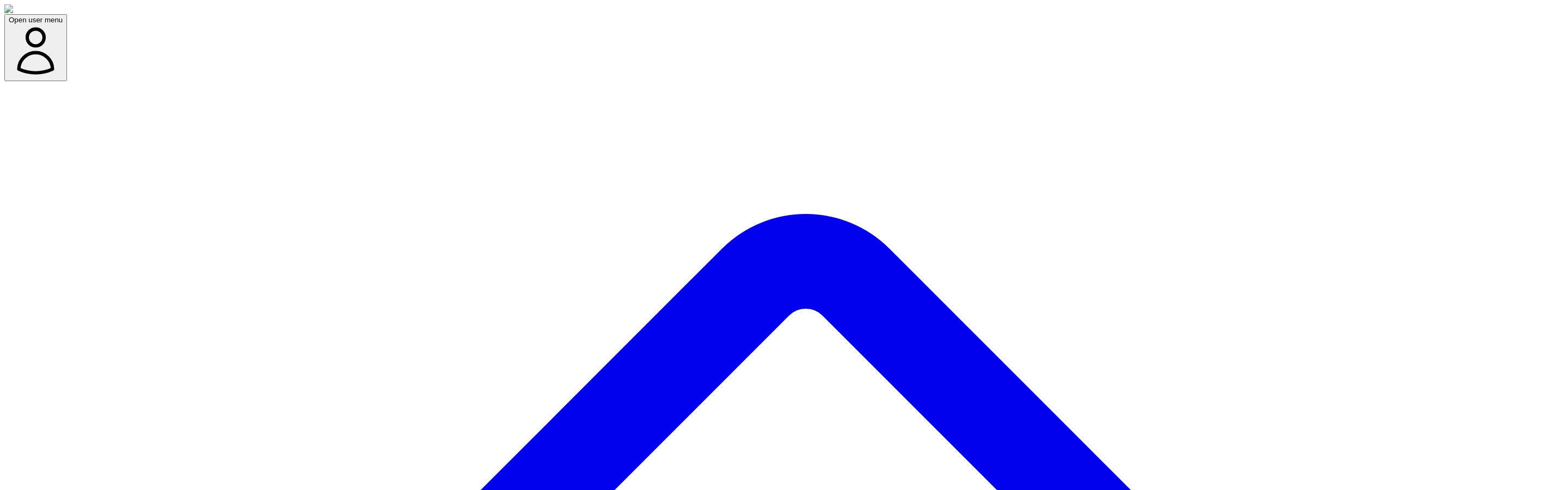
type input "******"
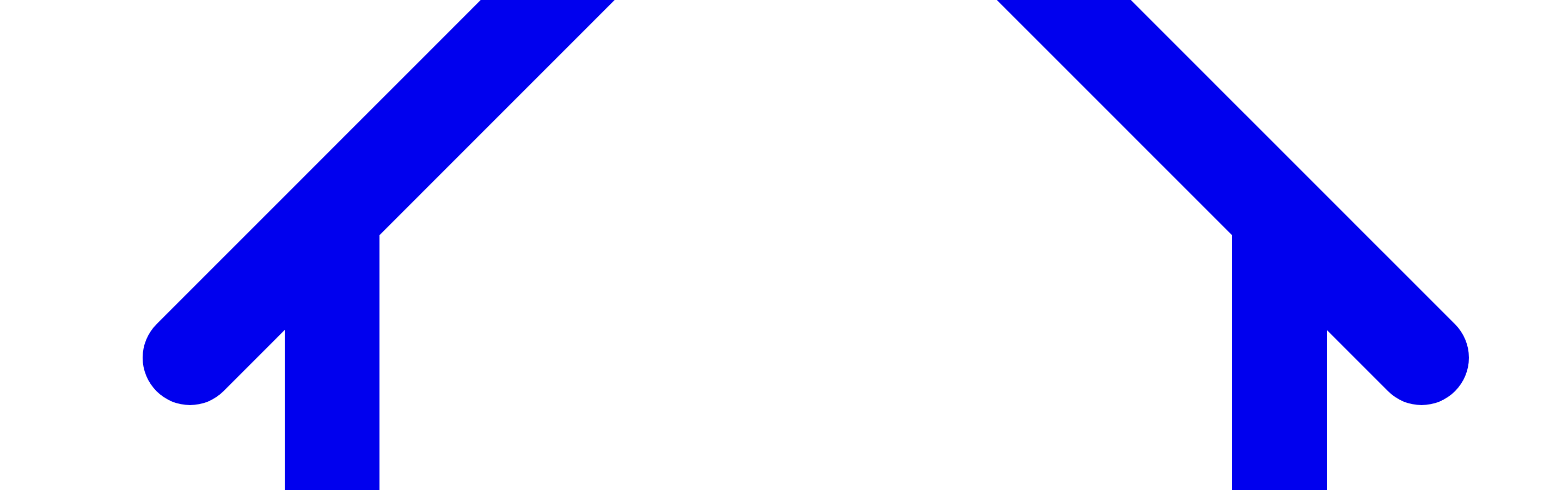
scroll to position [721, 0]
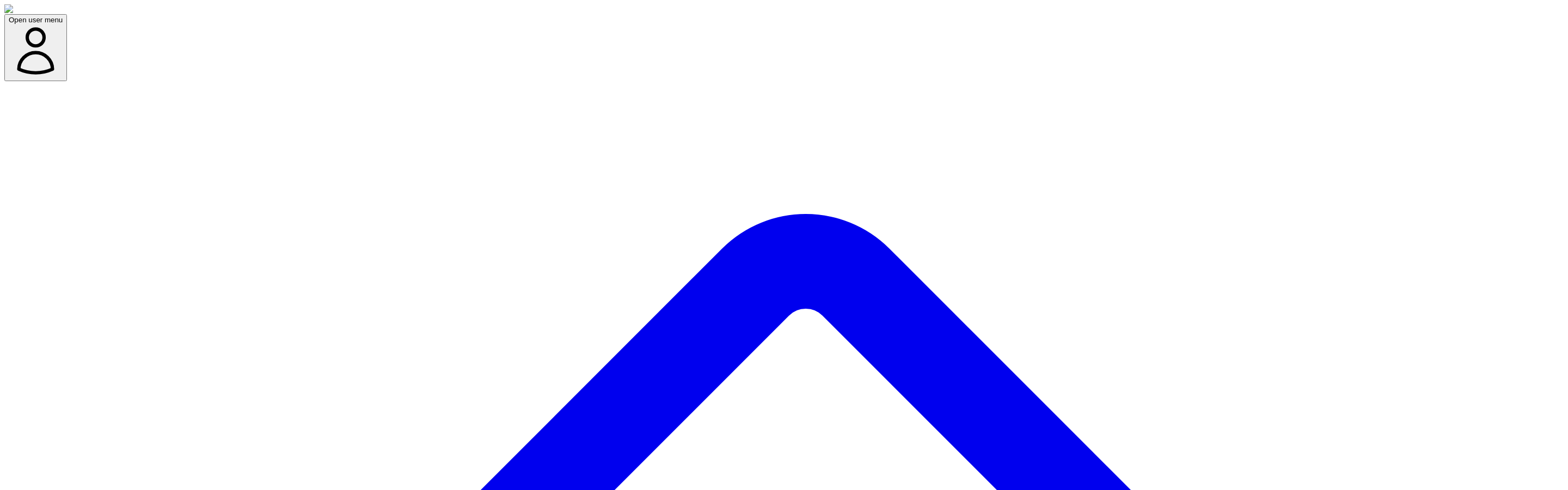
type input "******"
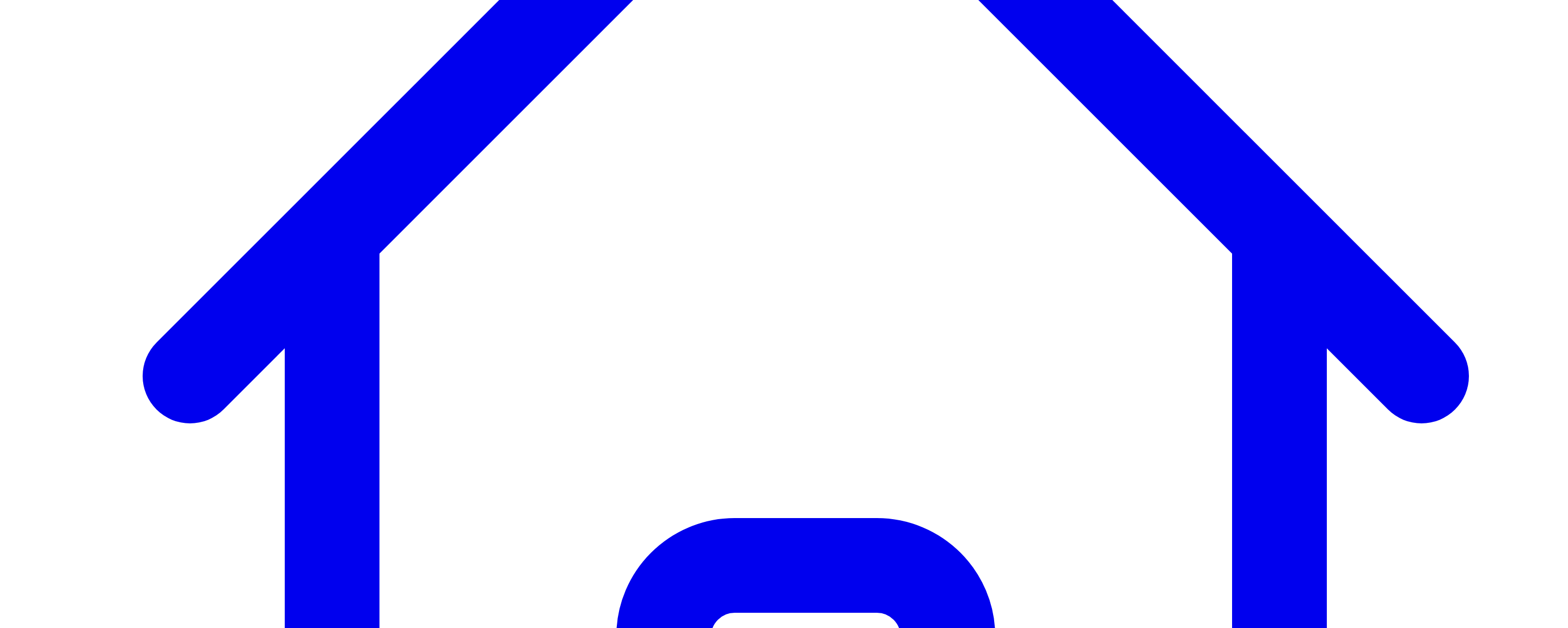
scroll to position [582, 0]
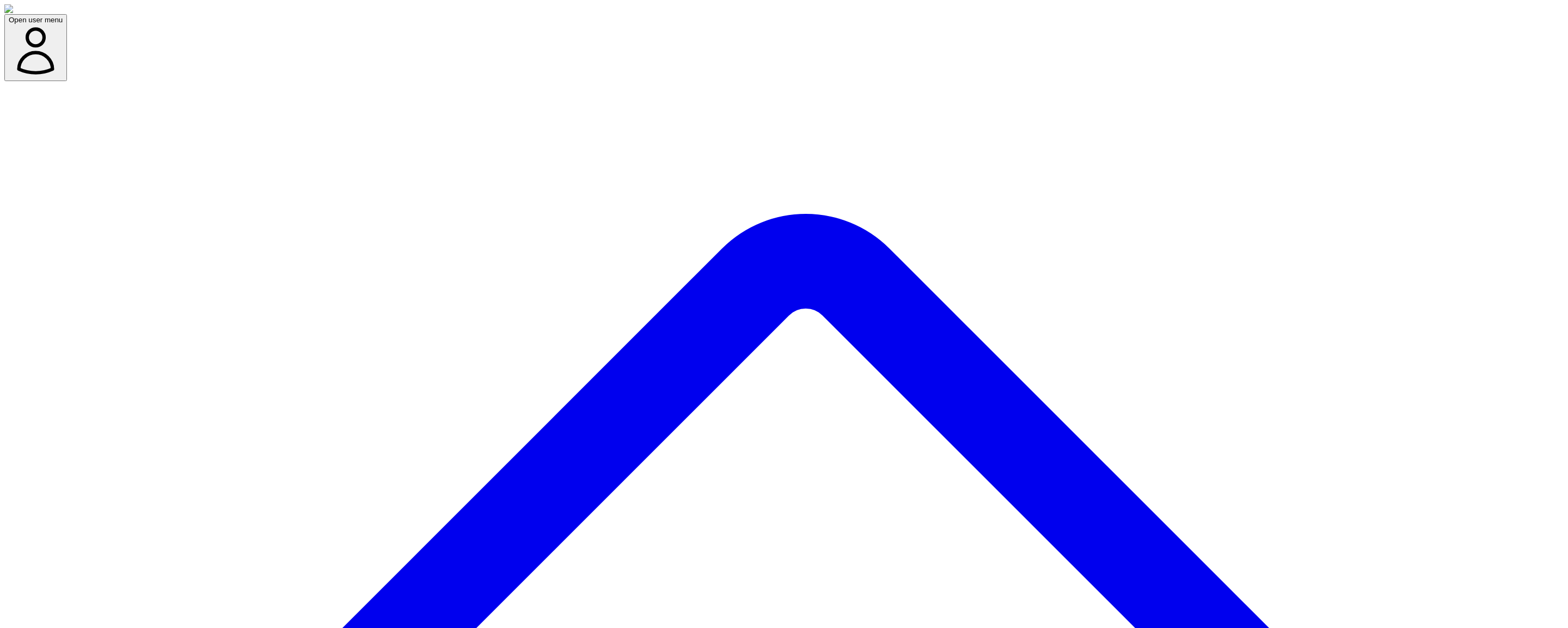
type input "******"
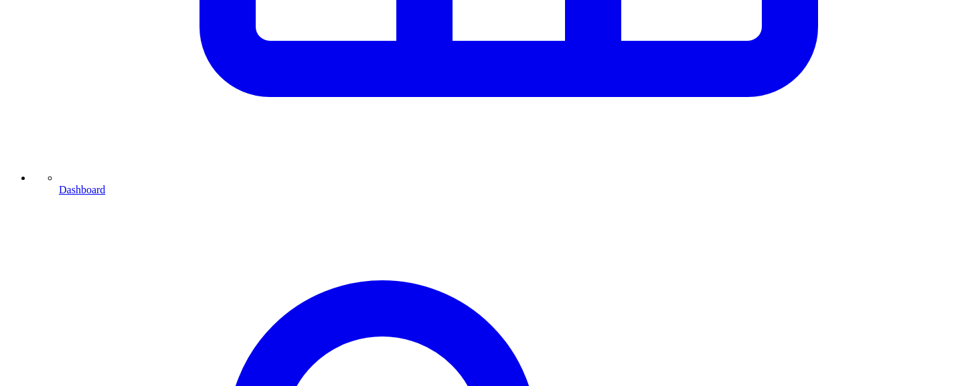
scroll to position [912, 0]
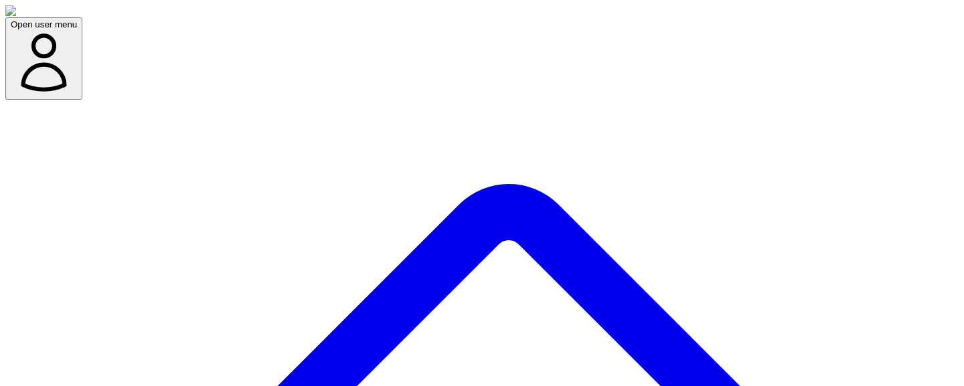
type input "******"
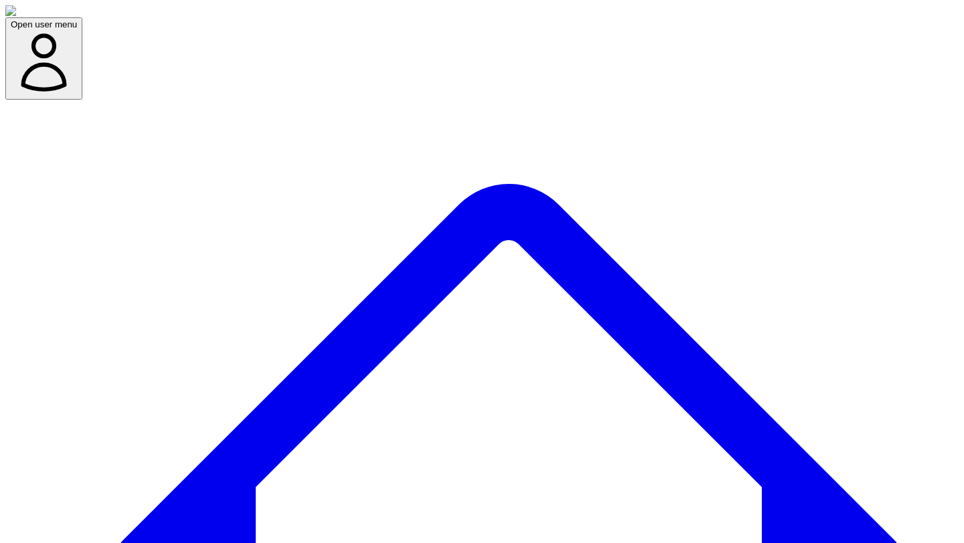
copy h3 "Select Experts for New Project"
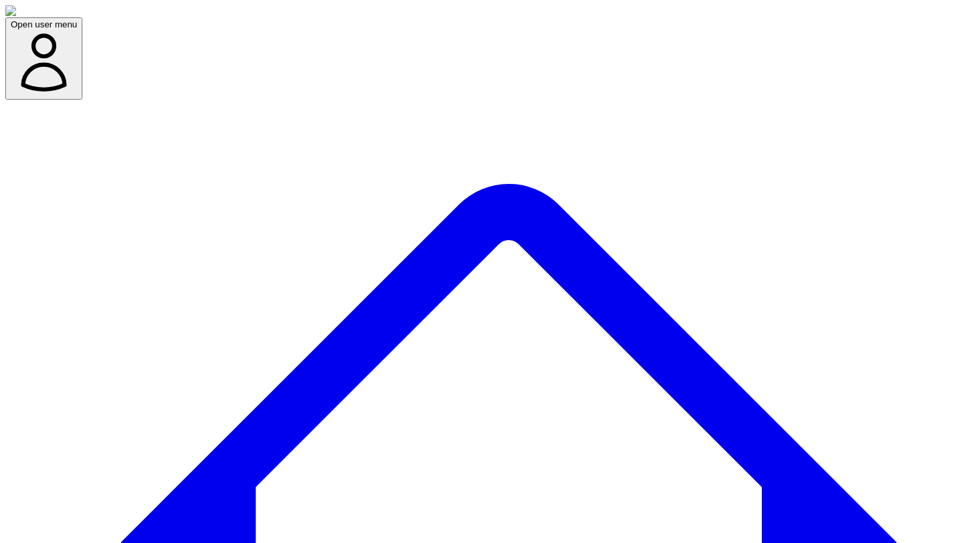
copy p "Choose one or more experts to collaborate with on this new content project."
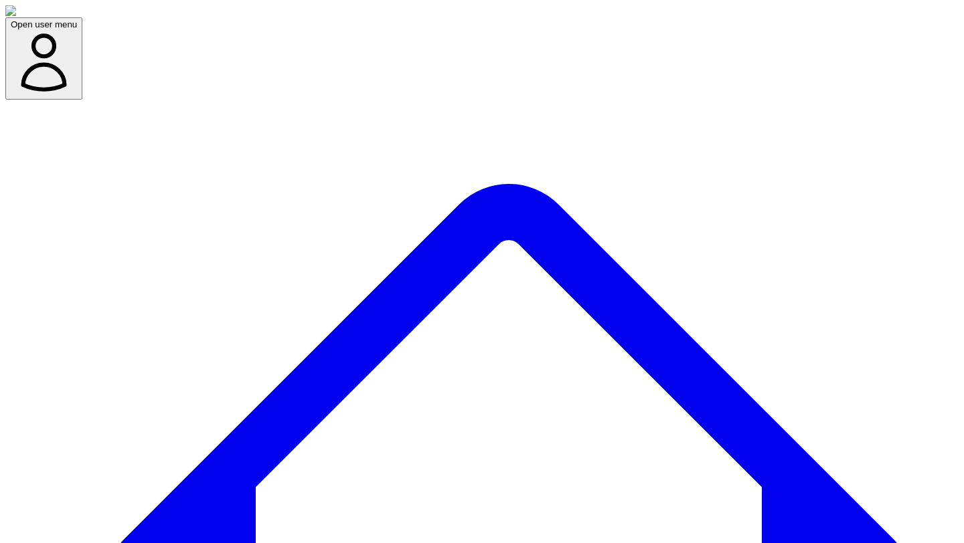
type input "******"
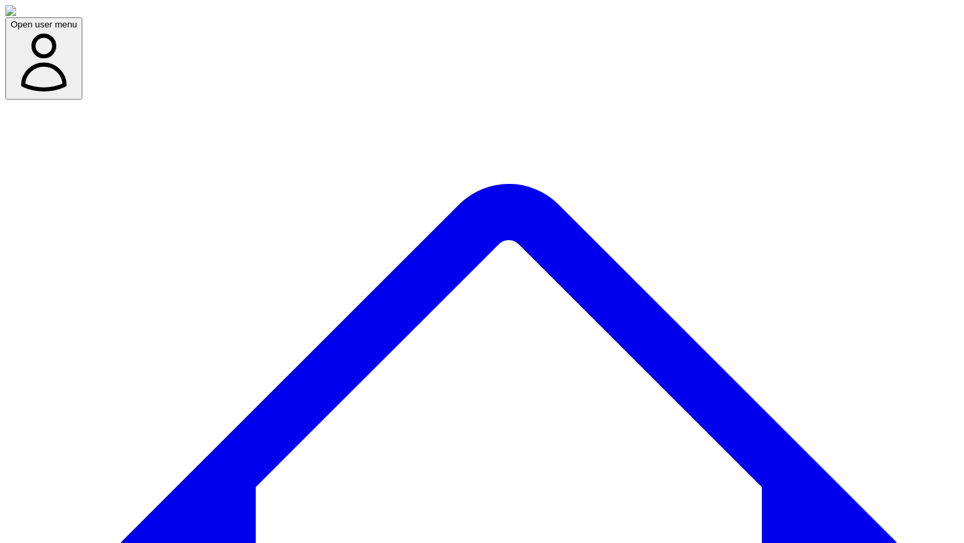
type input "******"
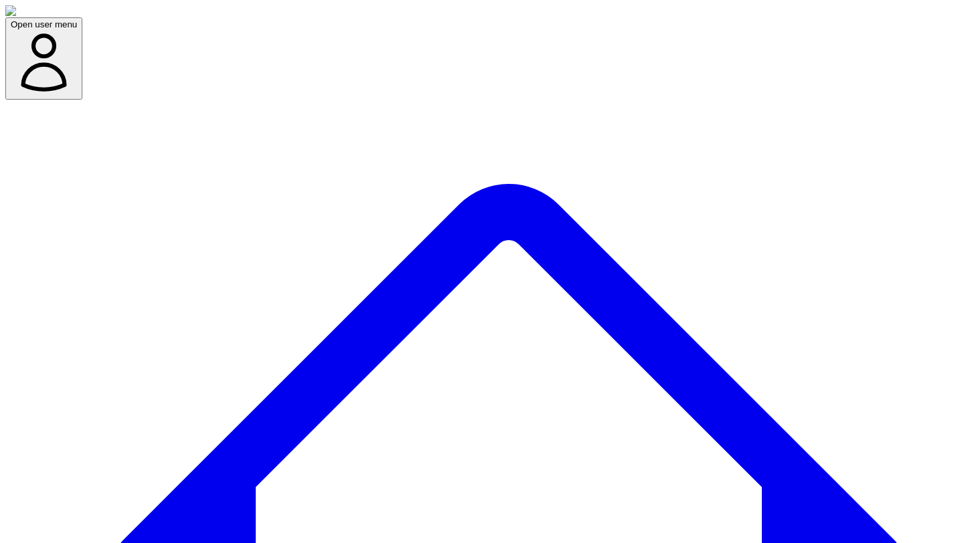
type input "*****"
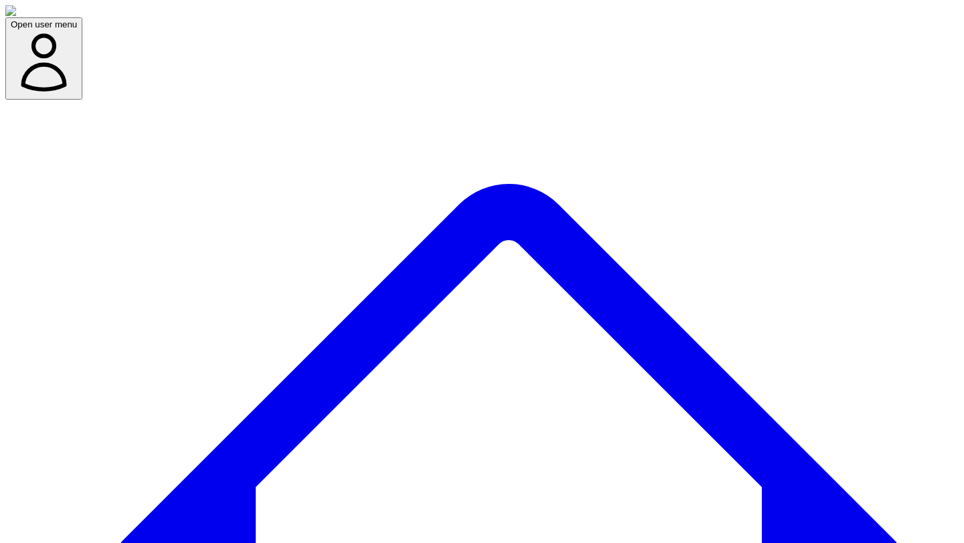
type input "****"
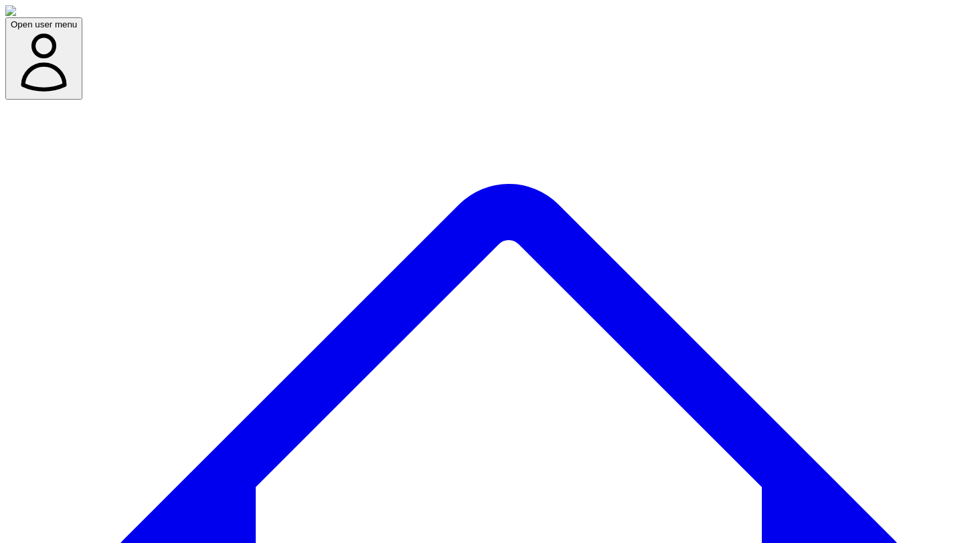
type input "******"
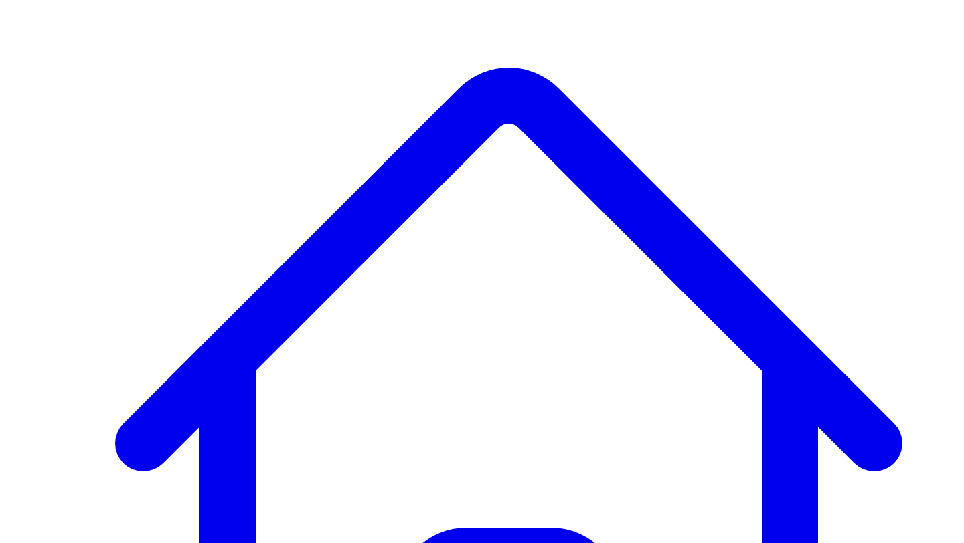
scroll to position [124, 0]
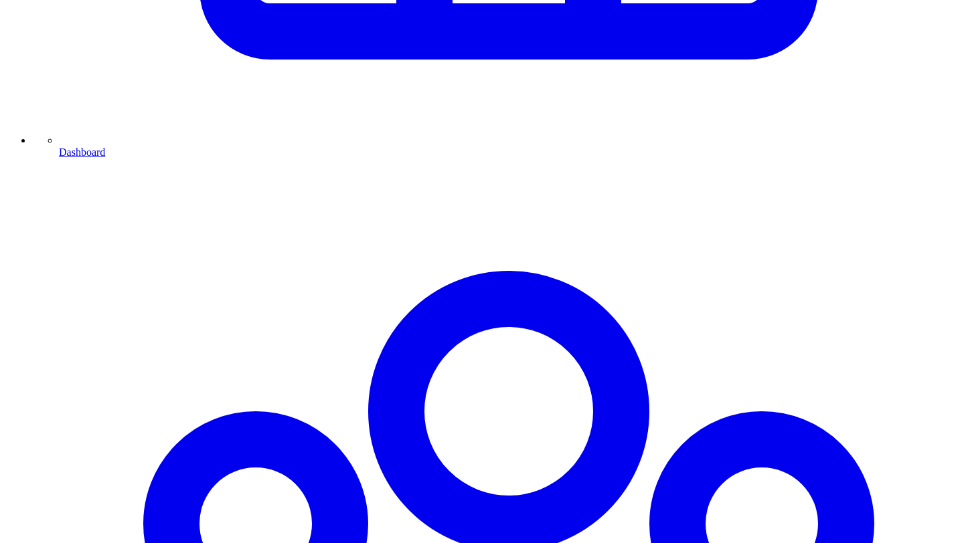
scroll to position [897, 0]
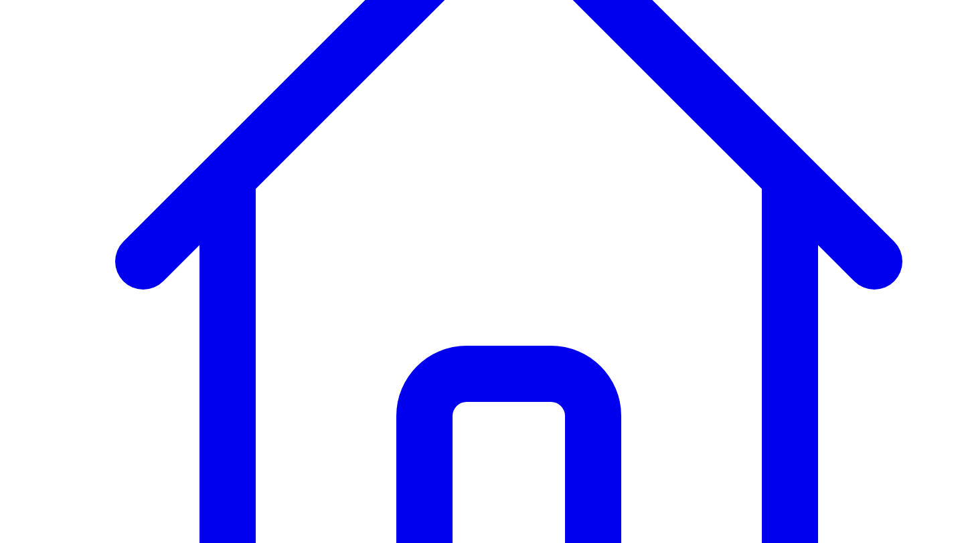
scroll to position [340, 0]
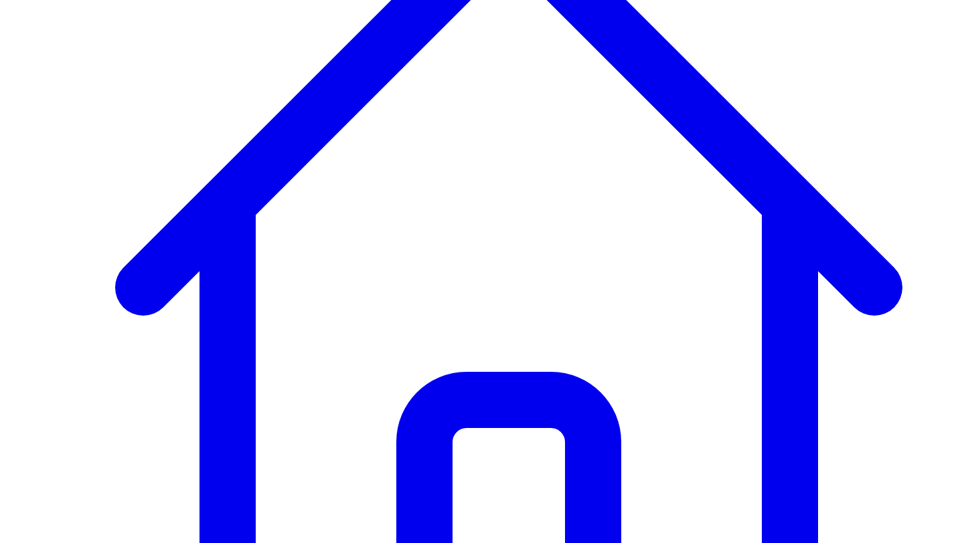
scroll to position [279, 0]
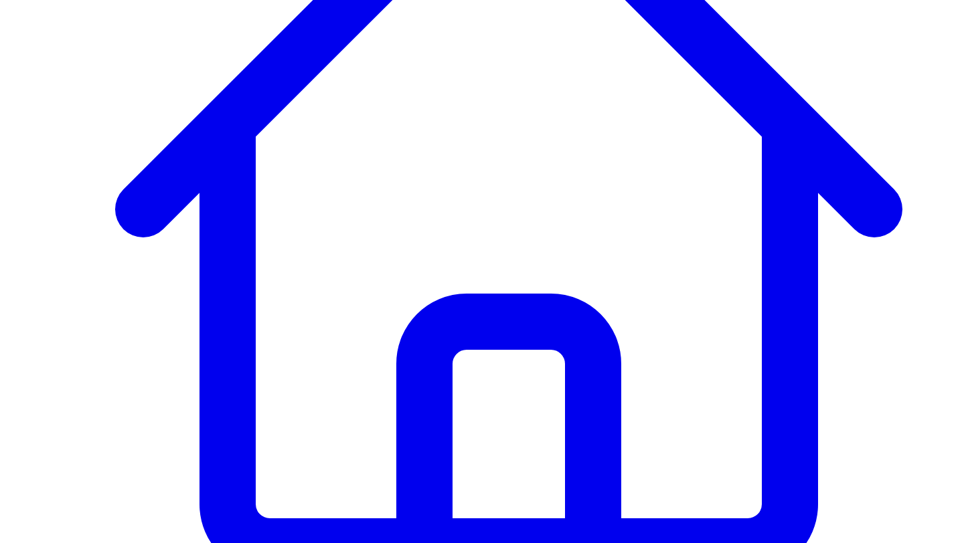
scroll to position [432, 0]
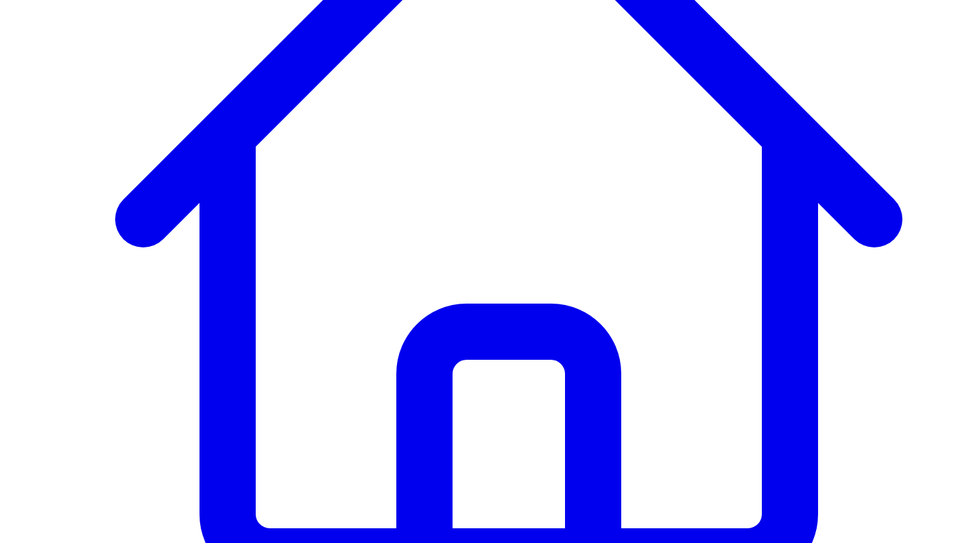
scroll to position [345, 0]
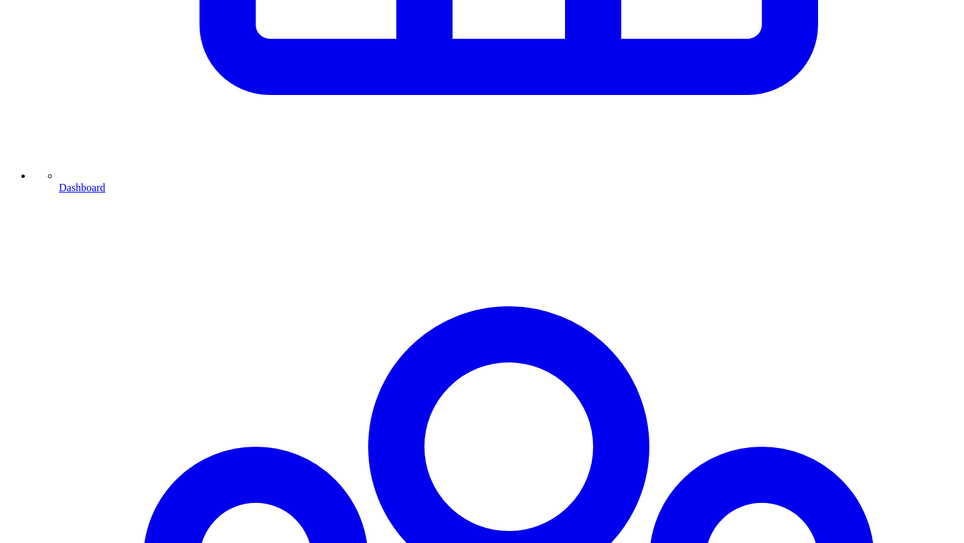
scroll to position [842, 0]
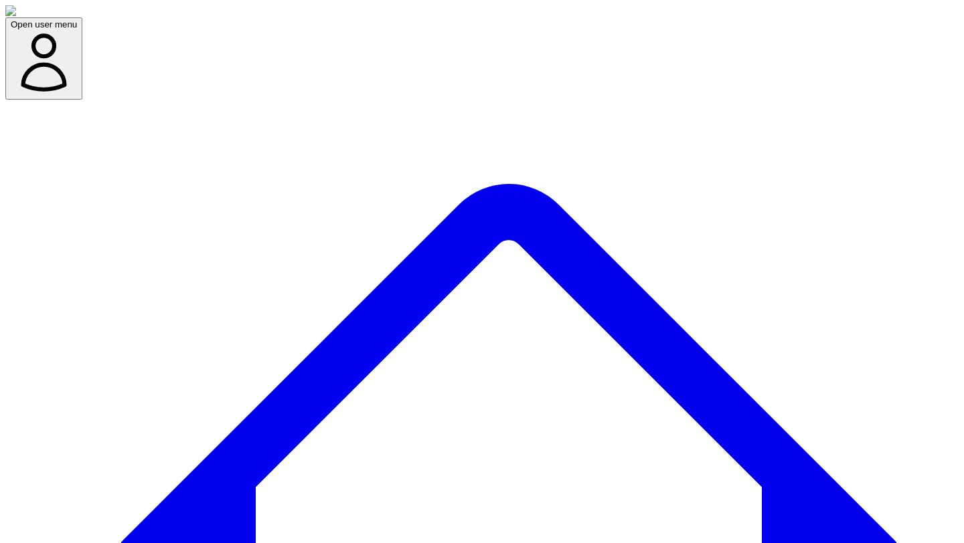
type input "*****"
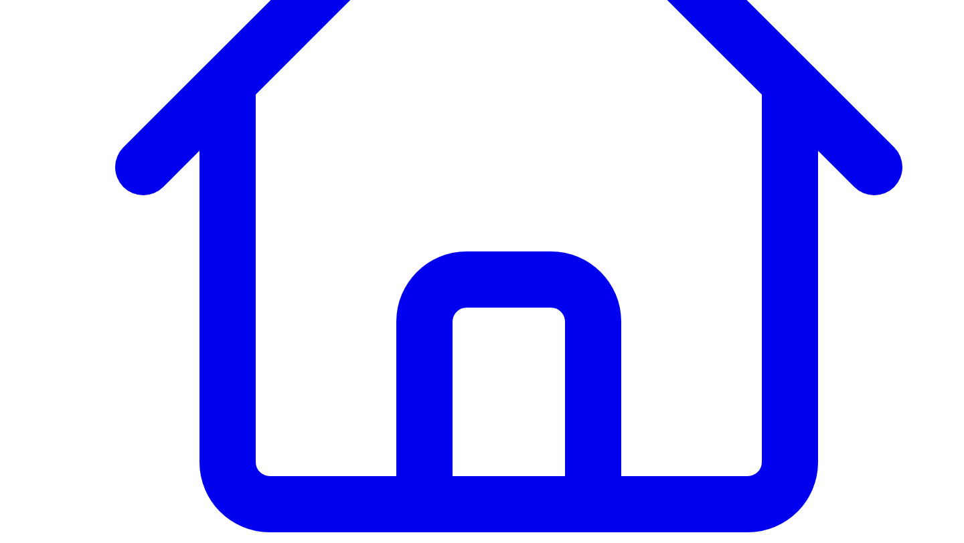
scroll to position [407, 0]
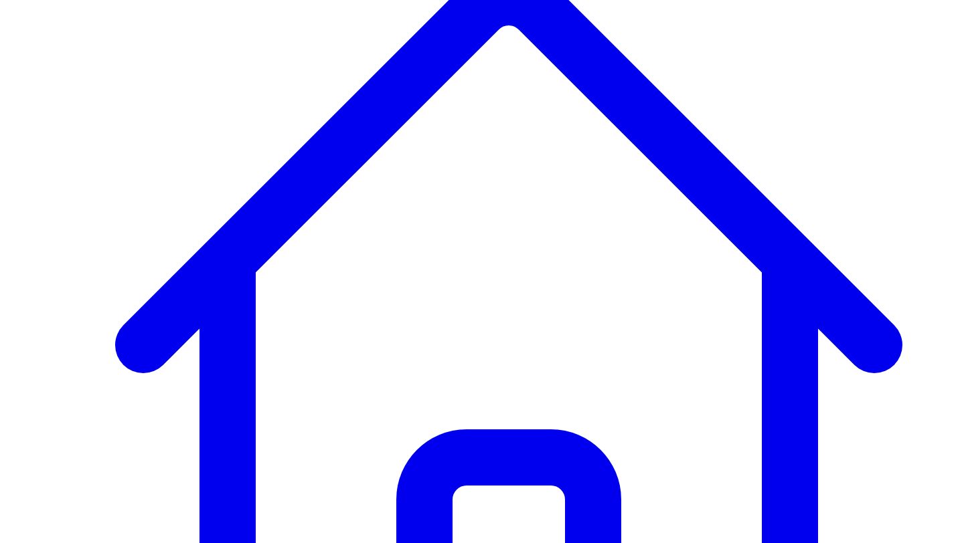
scroll to position [0, 0]
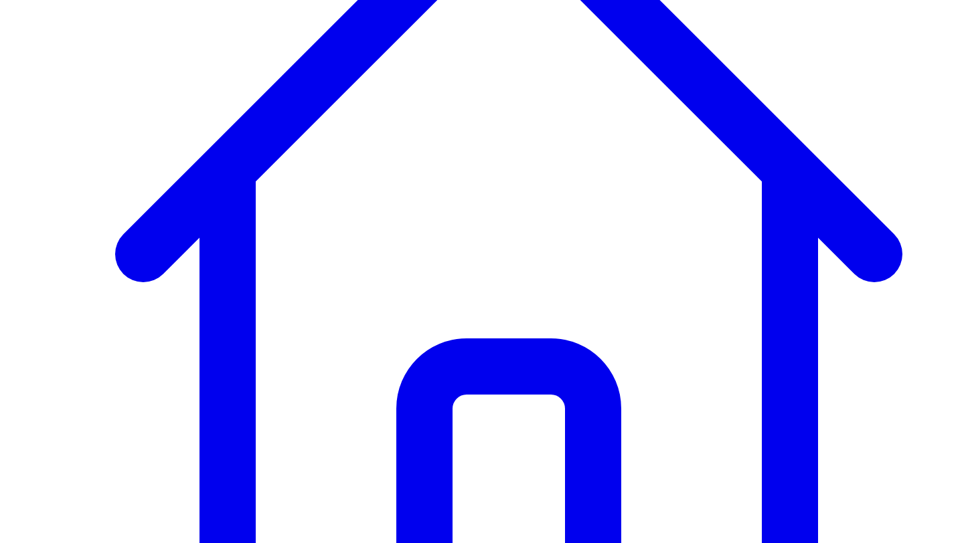
scroll to position [306, 0]
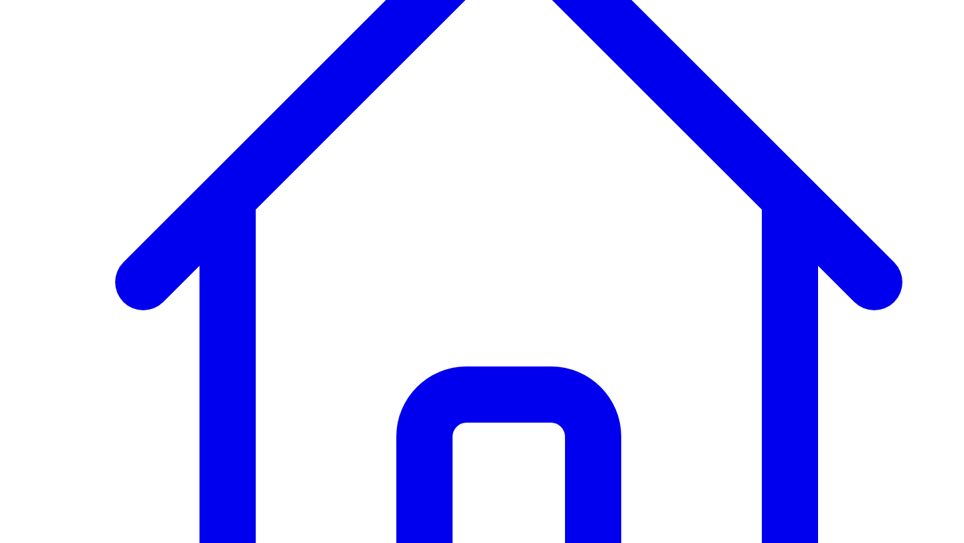
scroll to position [278, 0]
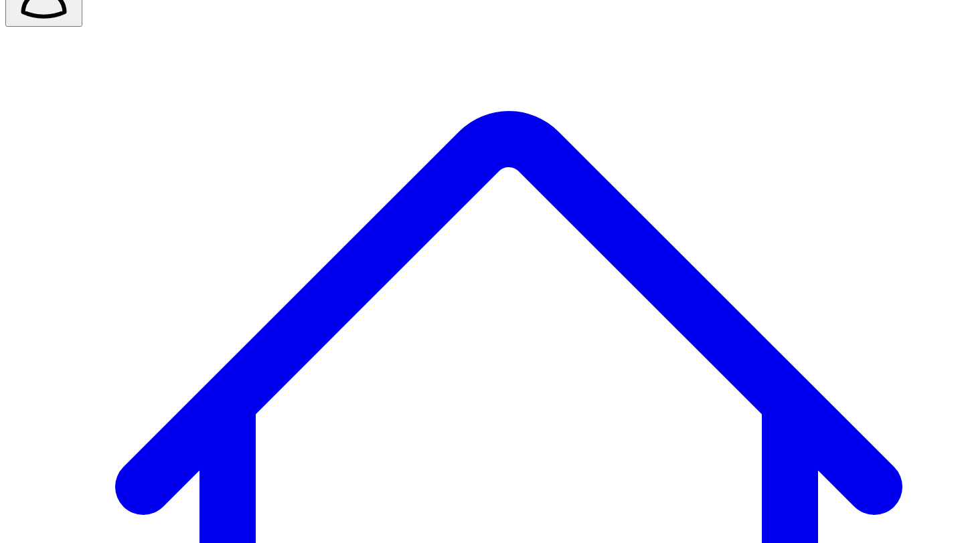
scroll to position [77, 0]
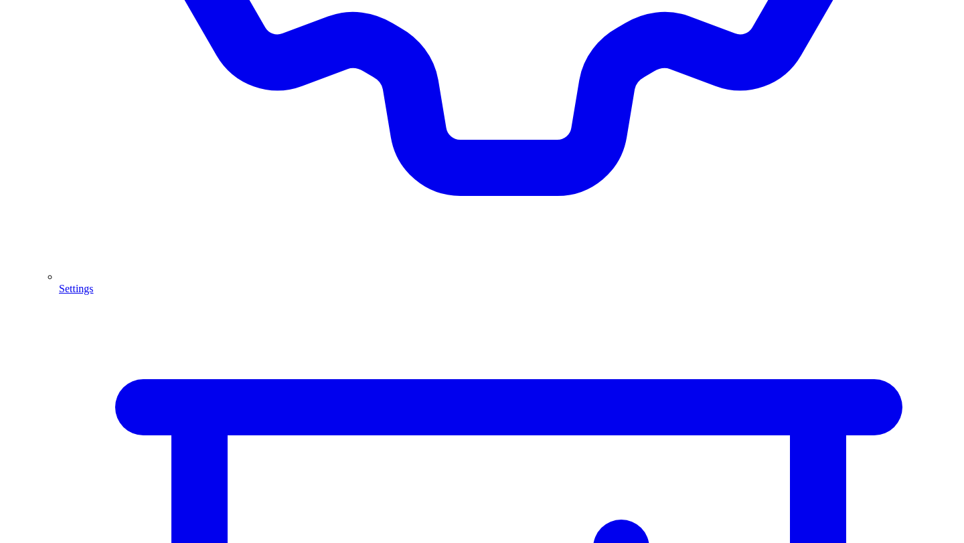
scroll to position [4468, 0]
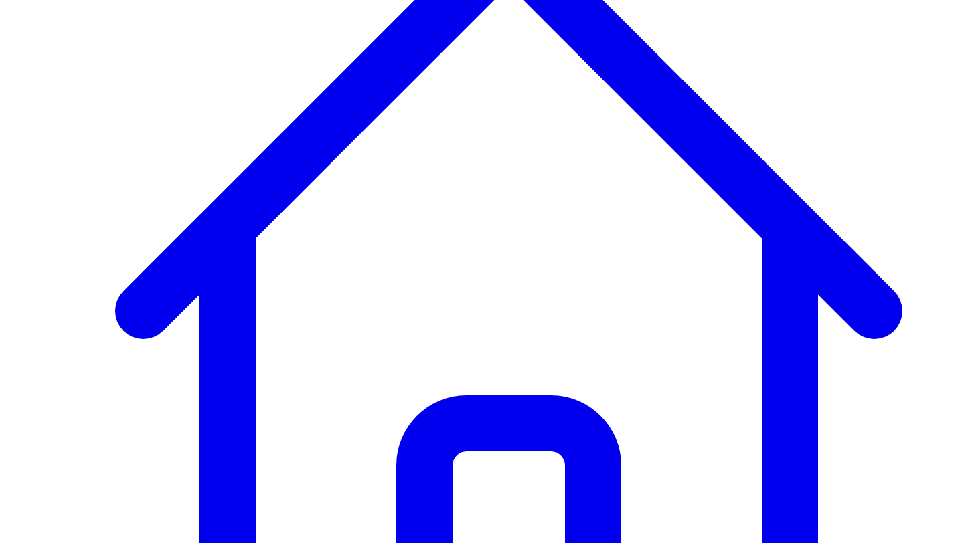
scroll to position [270, 0]
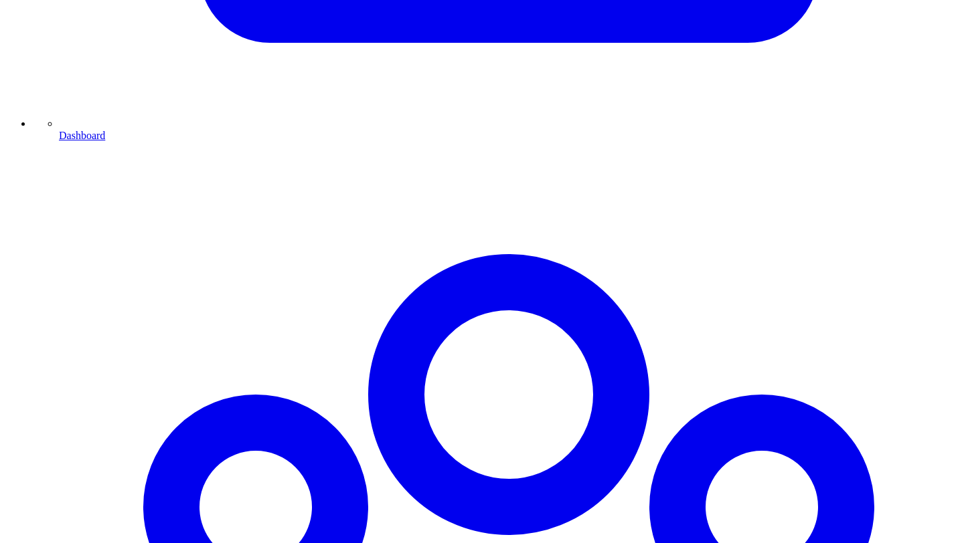
scroll to position [937, 0]
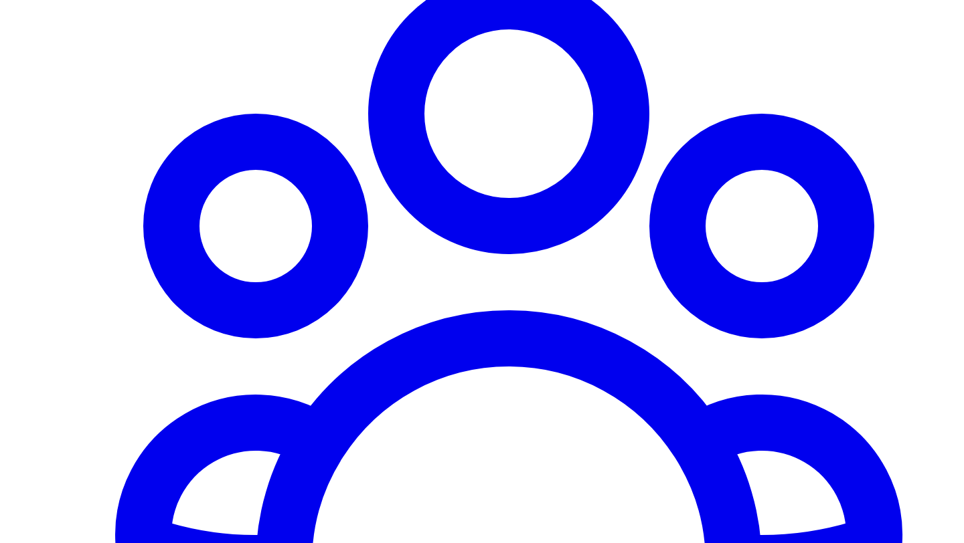
scroll to position [1165, 0]
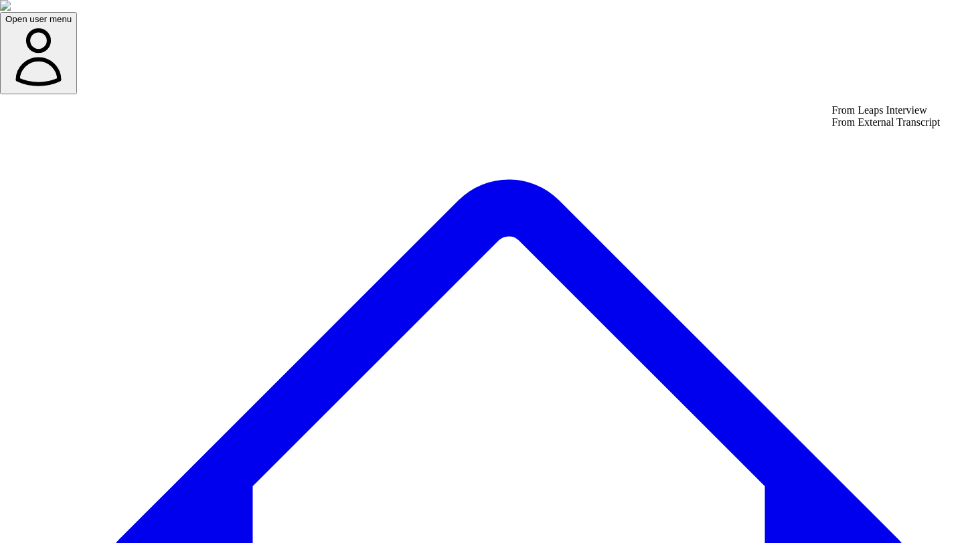
click at [869, 116] on div "From Leaps Interview" at bounding box center [886, 110] width 108 height 12
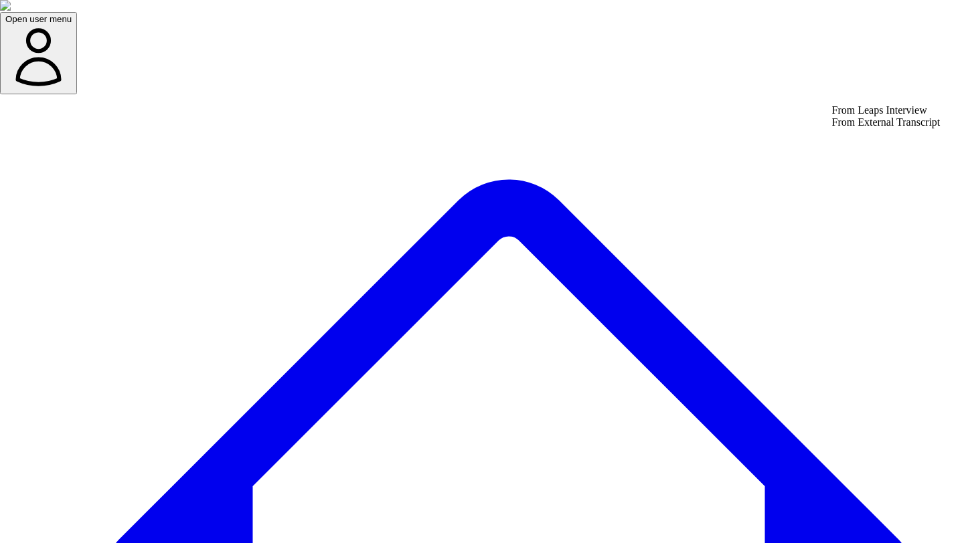
click at [863, 128] on div "From External Transcript" at bounding box center [886, 122] width 108 height 12
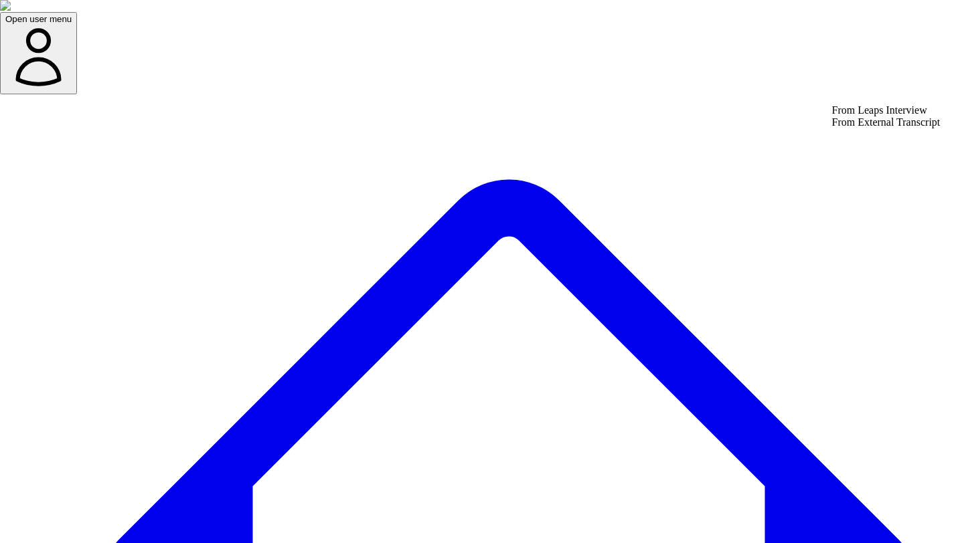
click at [848, 116] on div "From Leaps Interview" at bounding box center [886, 110] width 108 height 12
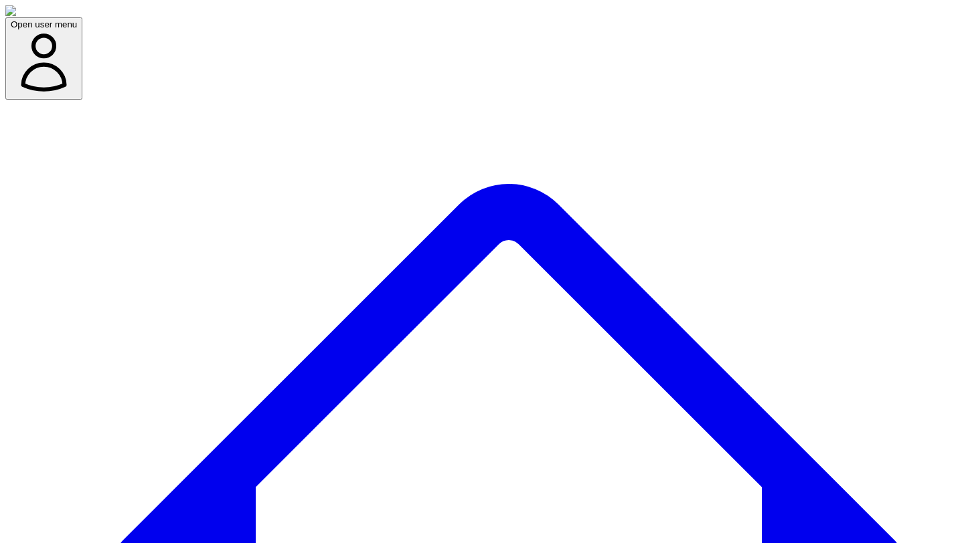
type input "******"
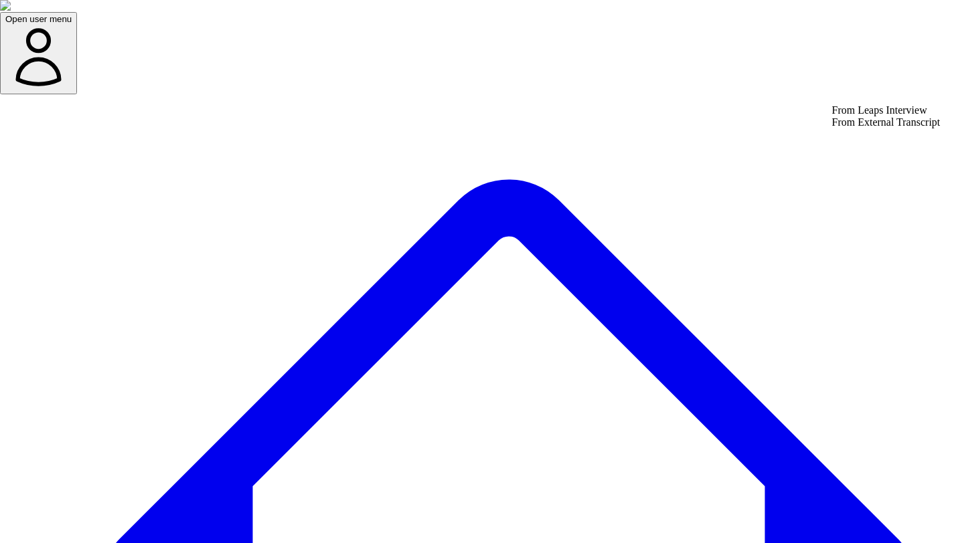
click at [863, 128] on div "From External Transcript" at bounding box center [886, 122] width 108 height 12
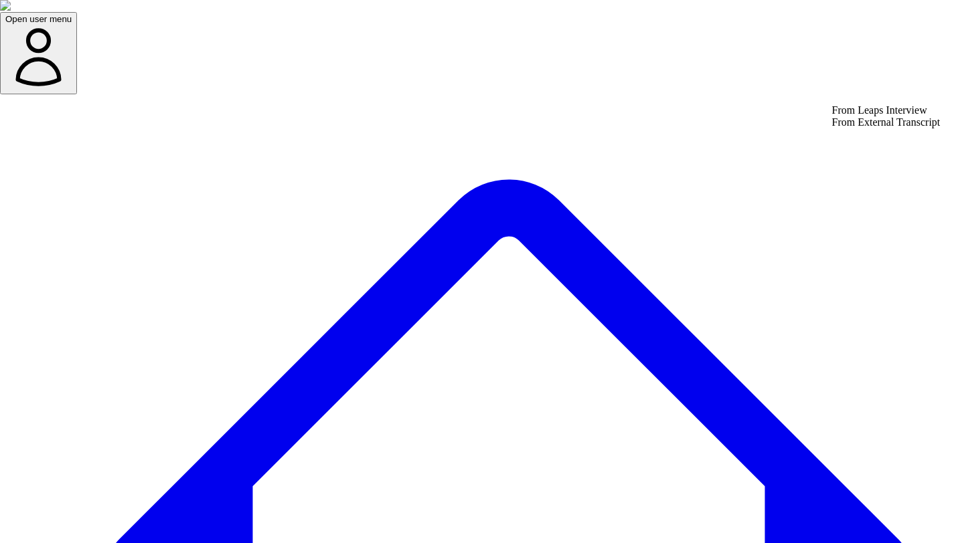
click at [863, 116] on div "From Leaps Interview" at bounding box center [886, 110] width 108 height 12
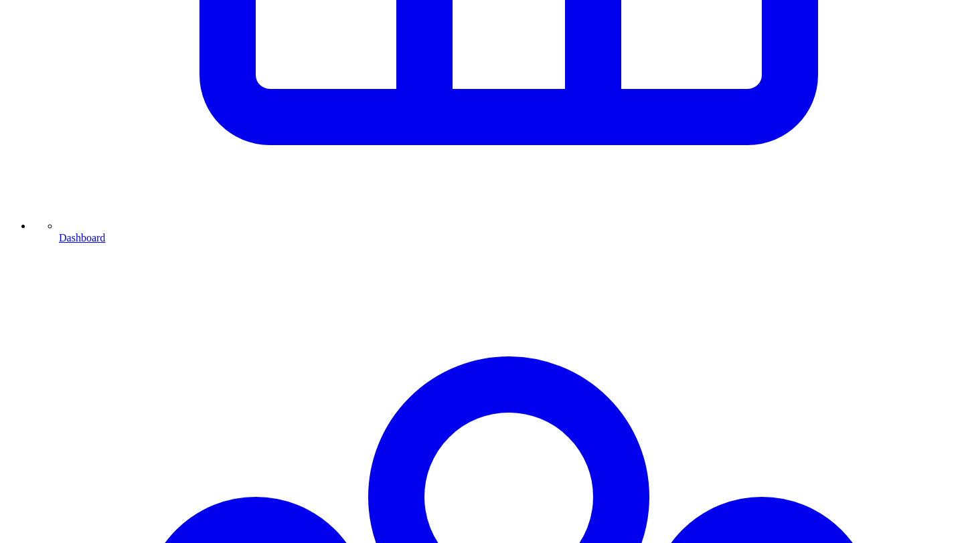
scroll to position [782, 0]
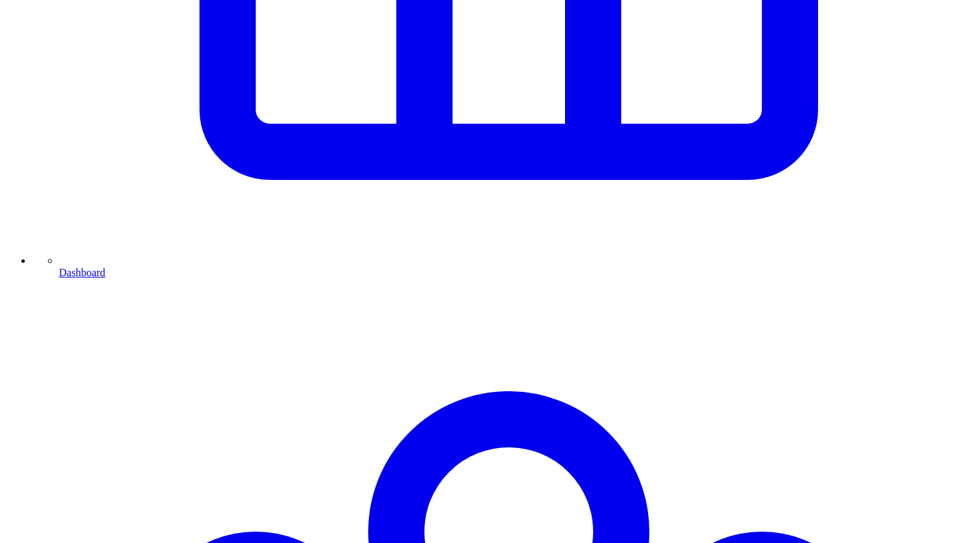
scroll to position [730, 0]
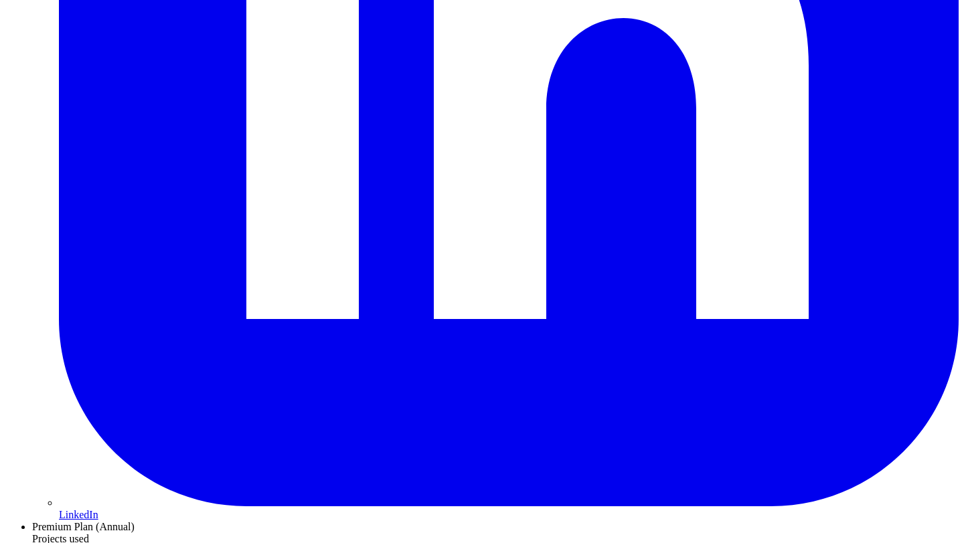
scroll to position [2333, 0]
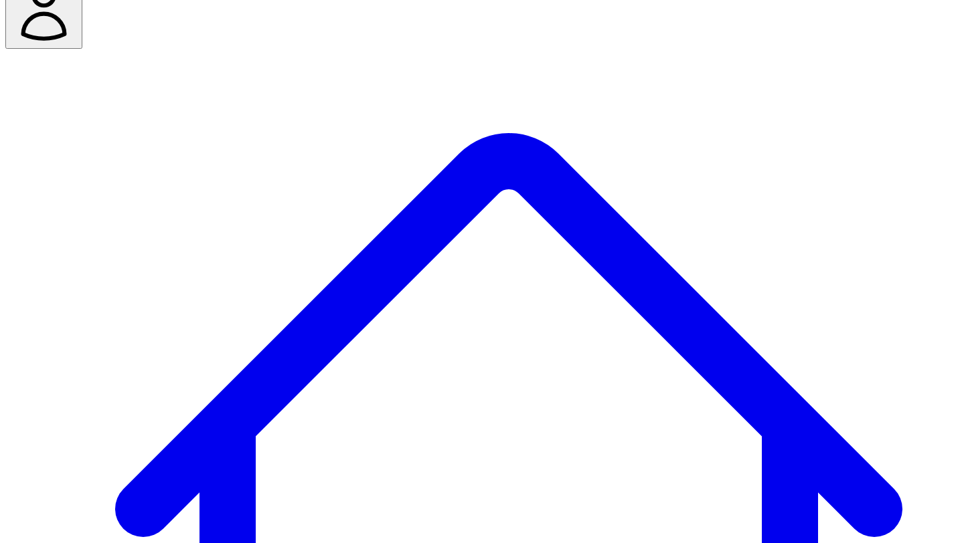
scroll to position [51, 0]
type input "****"
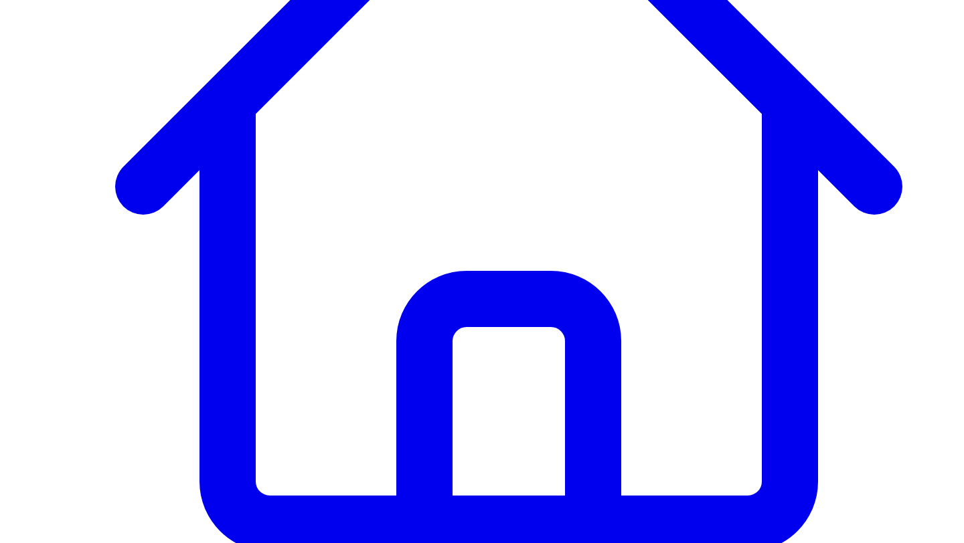
scroll to position [391, 0]
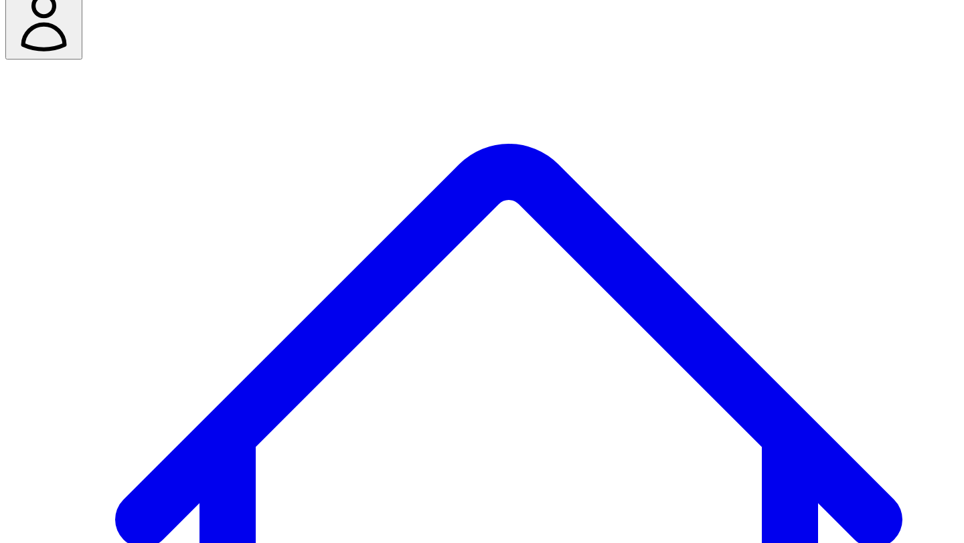
scroll to position [33, 0]
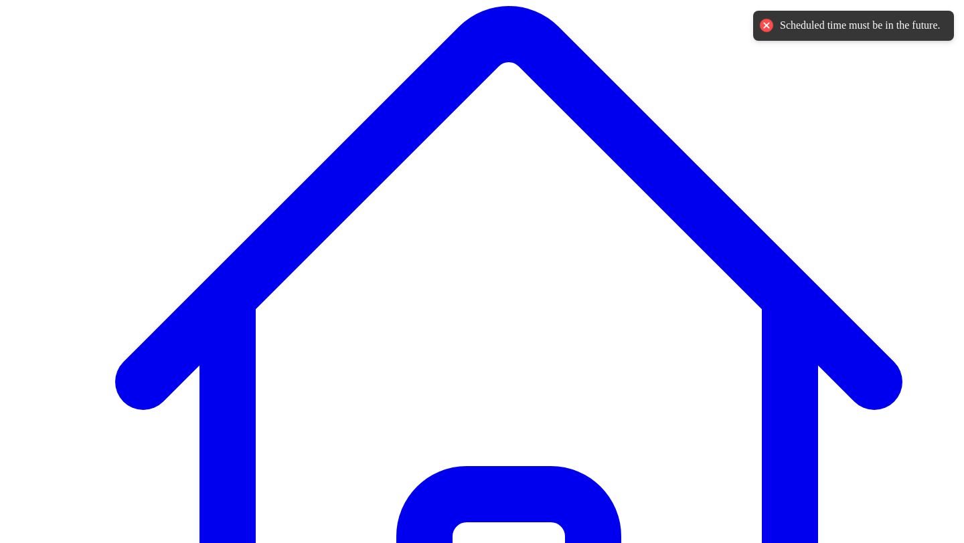
scroll to position [239, 0]
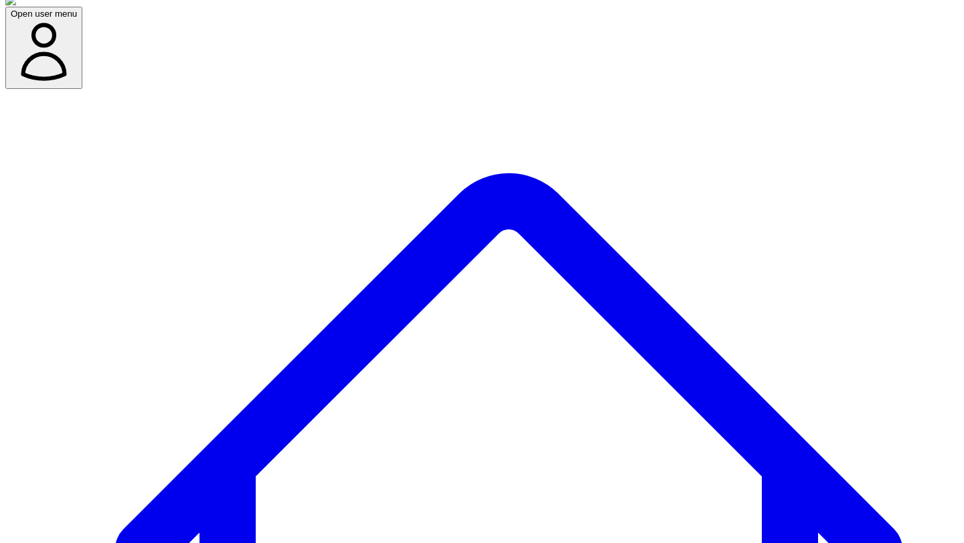
scroll to position [13, 0]
